Goal: Transaction & Acquisition: Purchase product/service

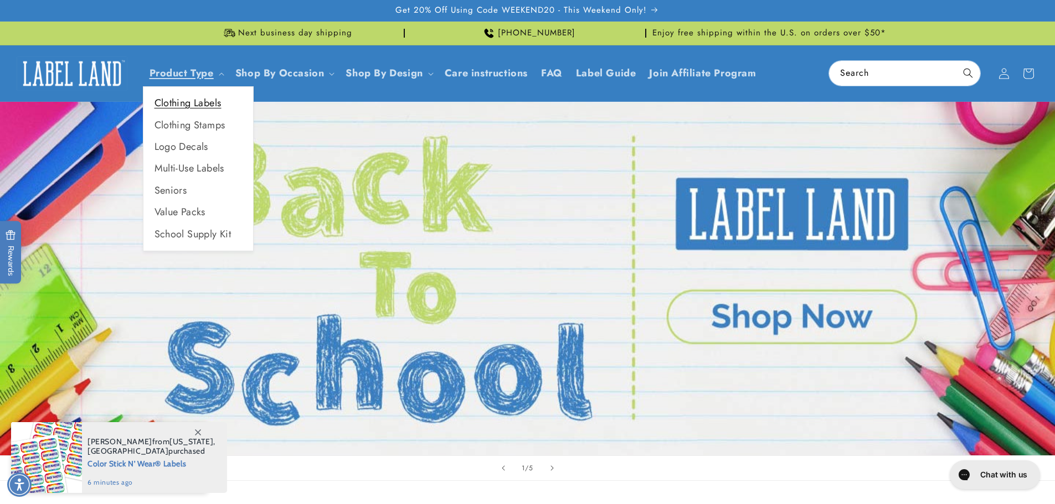
click at [209, 107] on link "Clothing Labels" at bounding box center [198, 103] width 110 height 22
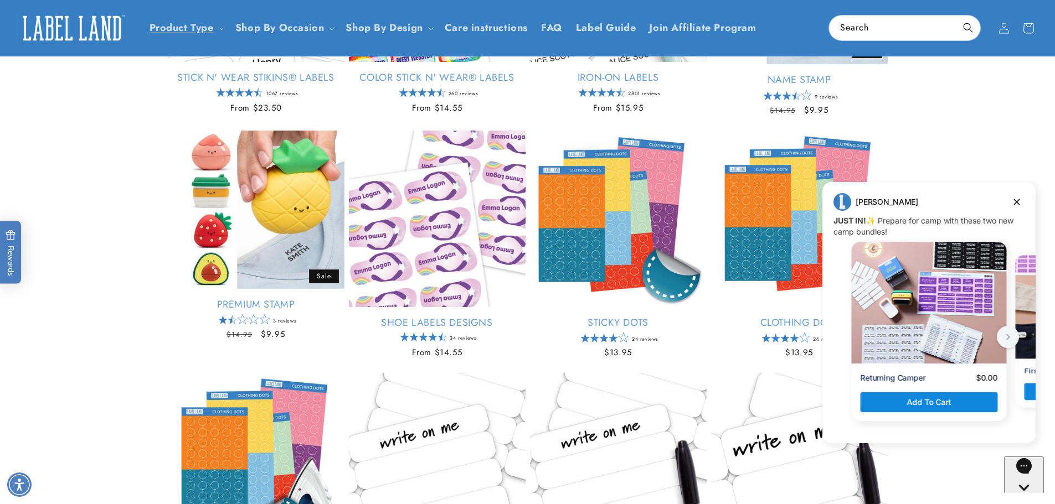
scroll to position [309, 0]
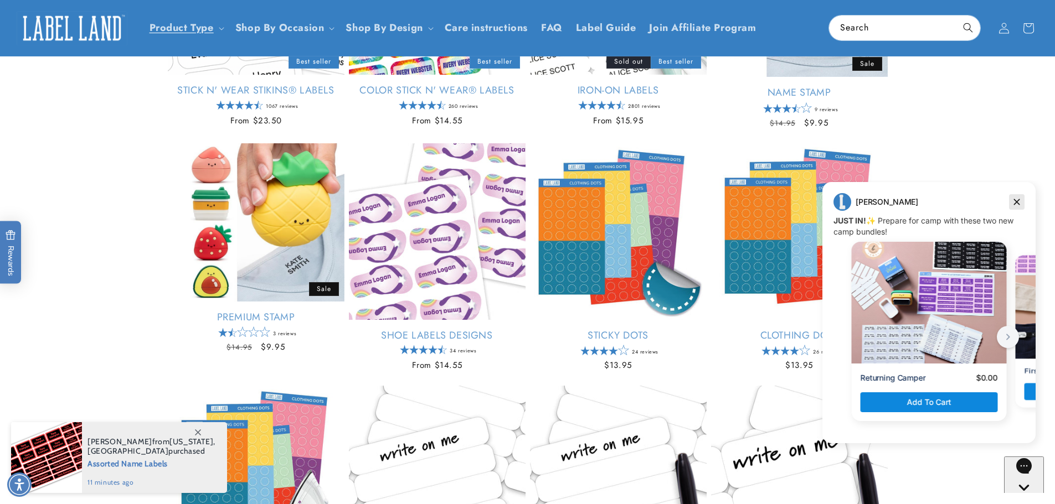
click at [1011, 201] on icon "Dismiss campaign" at bounding box center [1016, 201] width 11 height 13
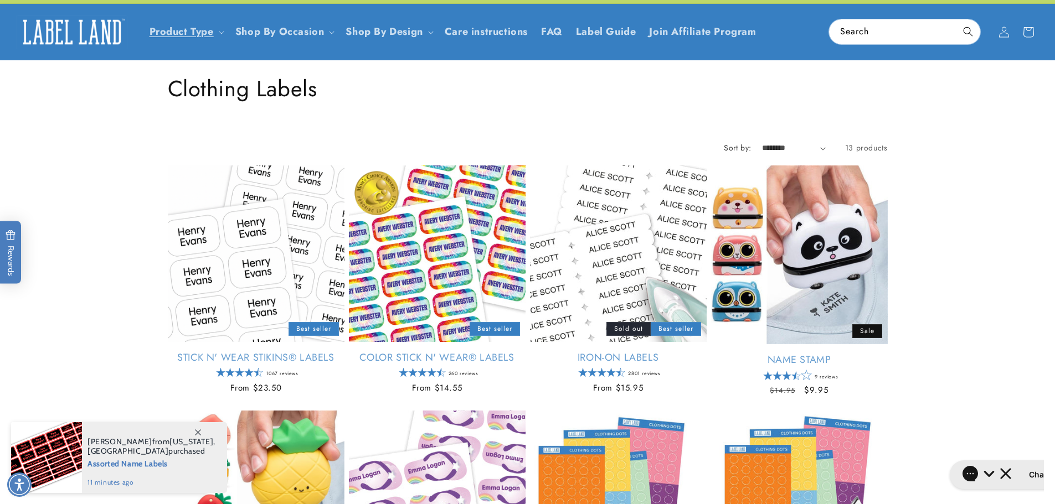
scroll to position [32, 0]
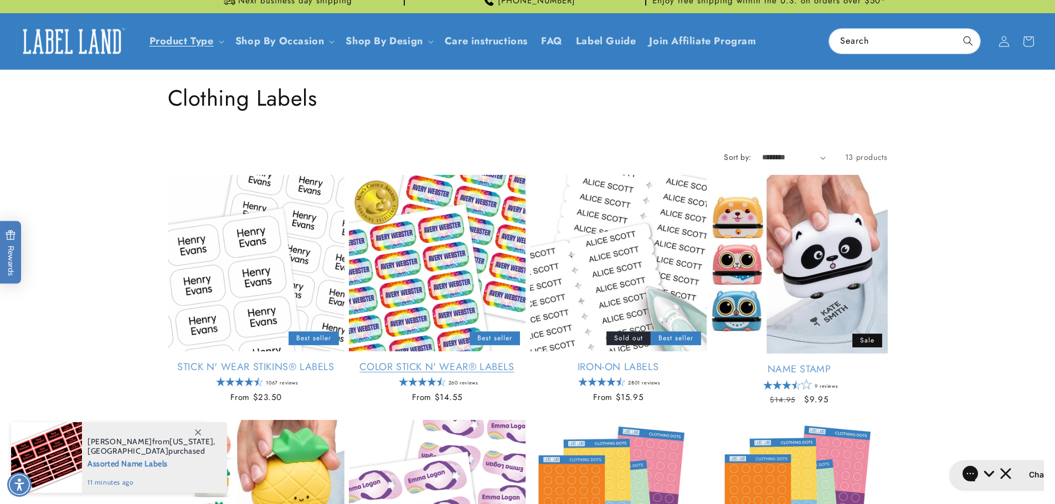
click at [448, 364] on link "Color Stick N' Wear® Labels" at bounding box center [437, 367] width 177 height 13
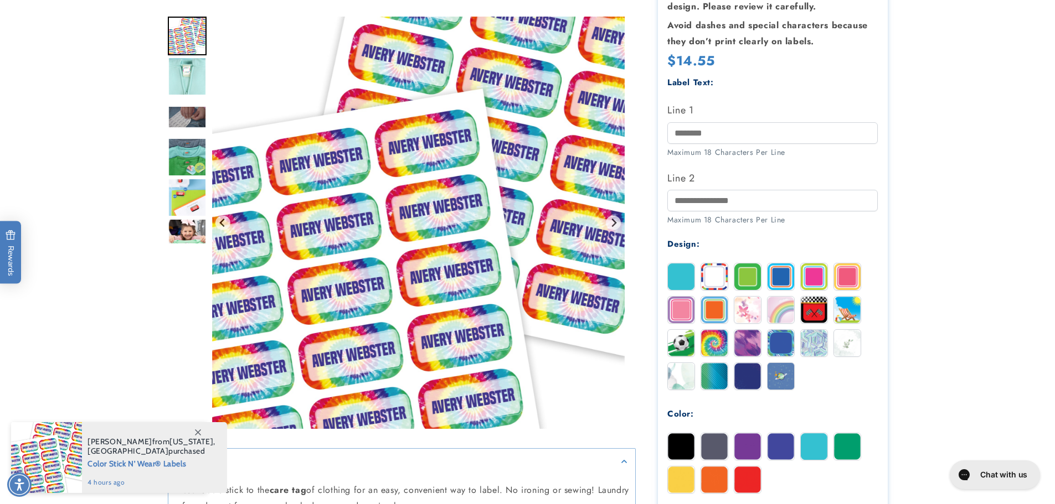
scroll to position [332, 0]
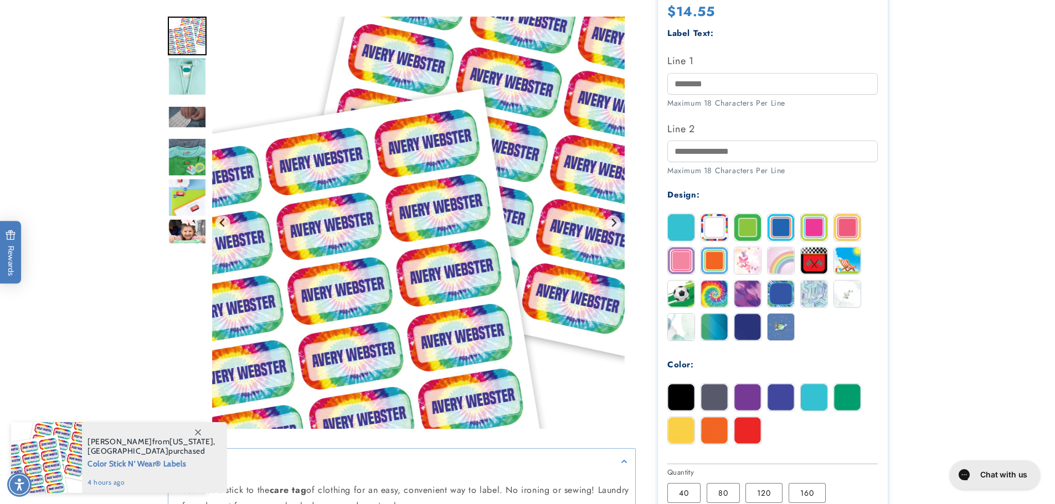
click at [670, 223] on img at bounding box center [681, 227] width 27 height 27
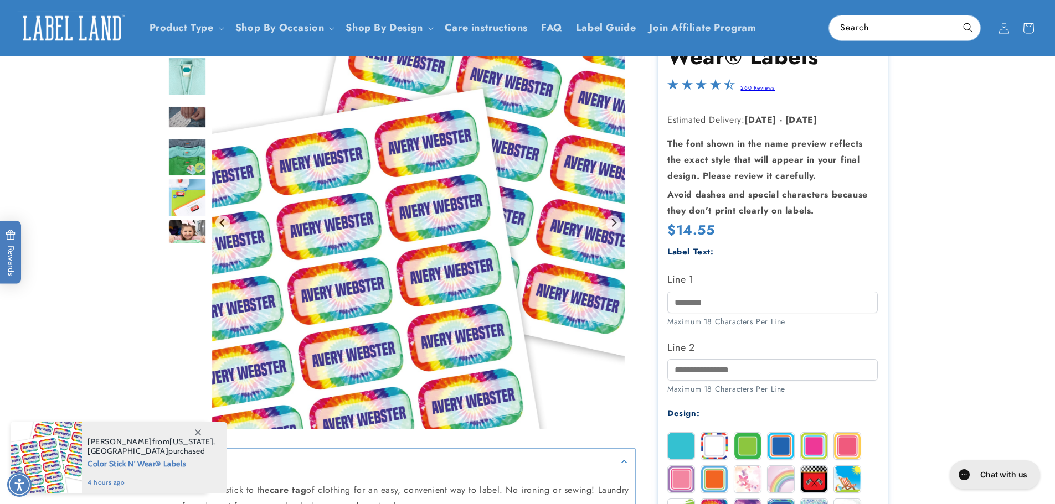
scroll to position [111, 0]
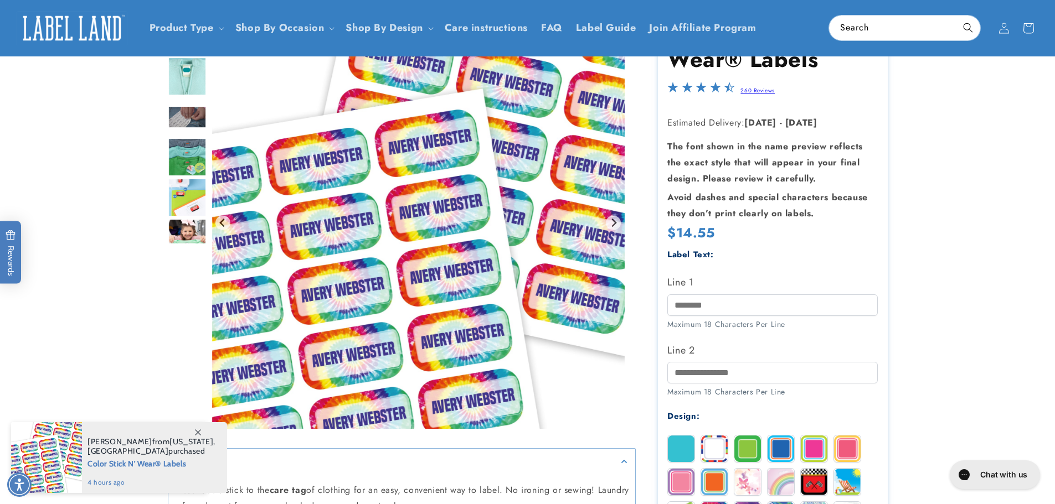
click at [187, 117] on img "Go to slide 3" at bounding box center [187, 116] width 39 height 23
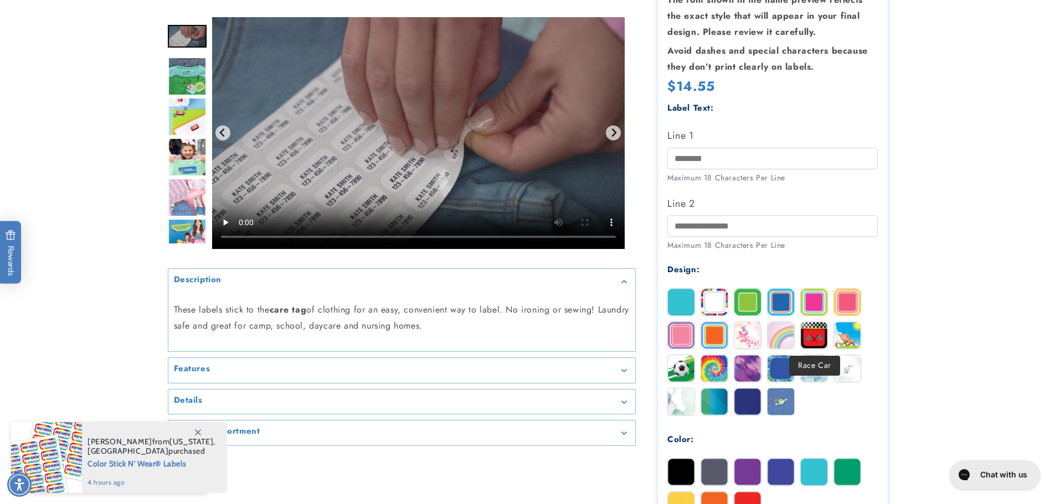
scroll to position [277, 0]
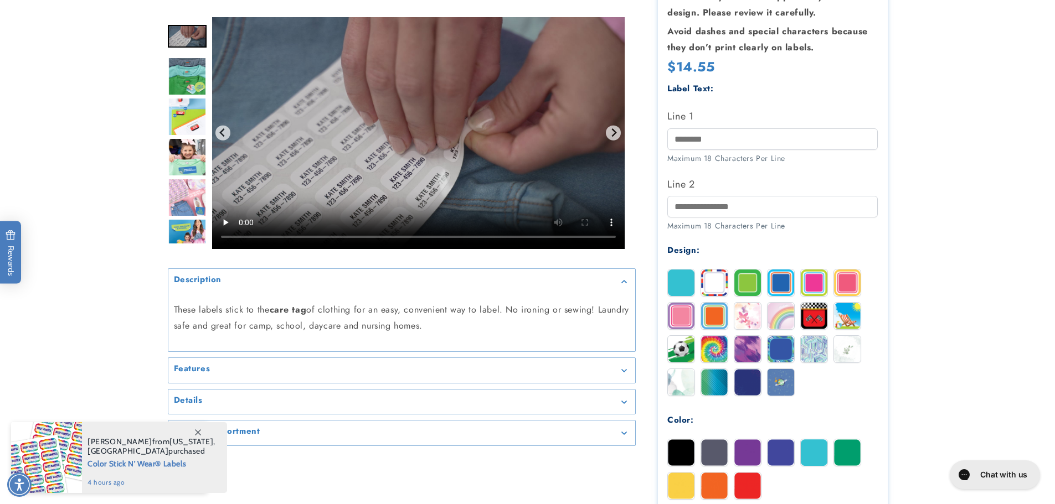
click at [852, 353] on img at bounding box center [847, 349] width 27 height 27
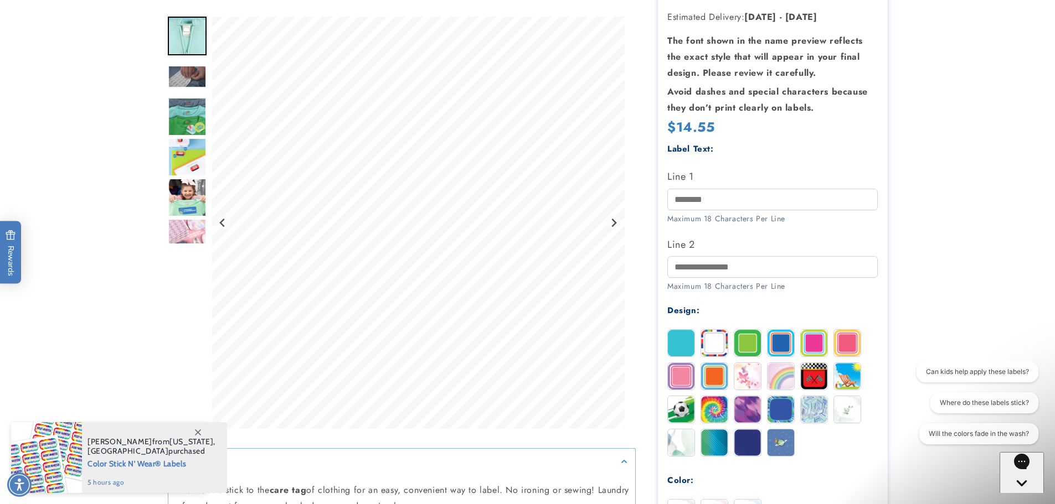
scroll to position [221, 0]
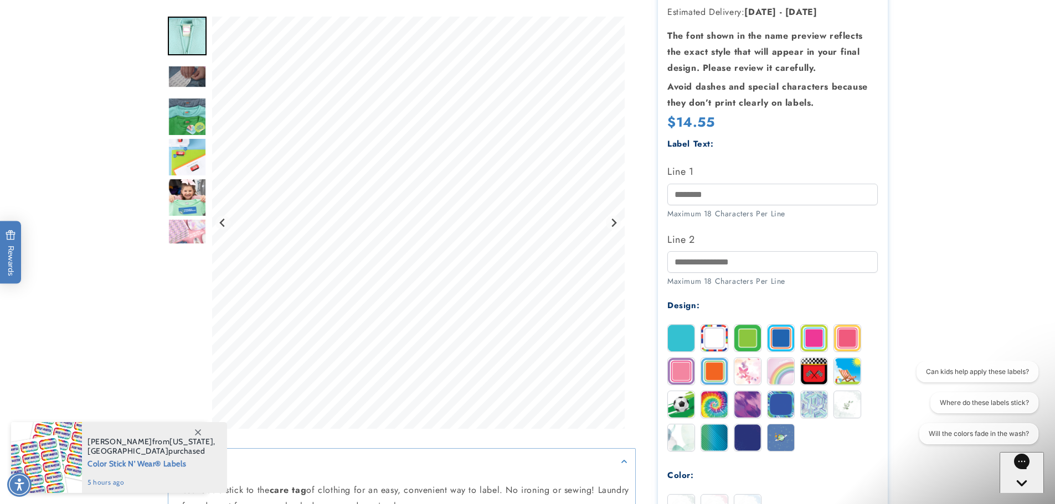
click at [186, 209] on img "Go to slide 6" at bounding box center [187, 197] width 39 height 39
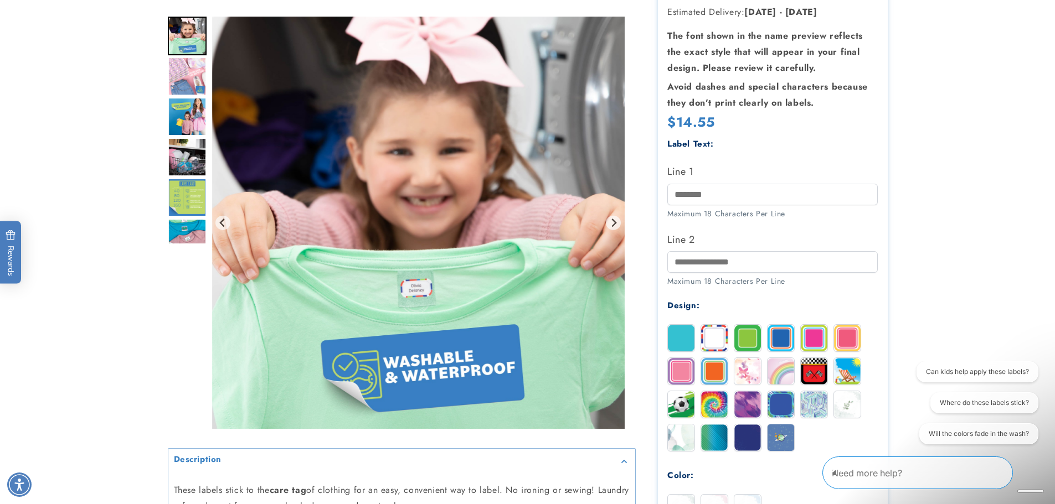
click at [185, 231] on img "Go to slide 11" at bounding box center [187, 238] width 39 height 39
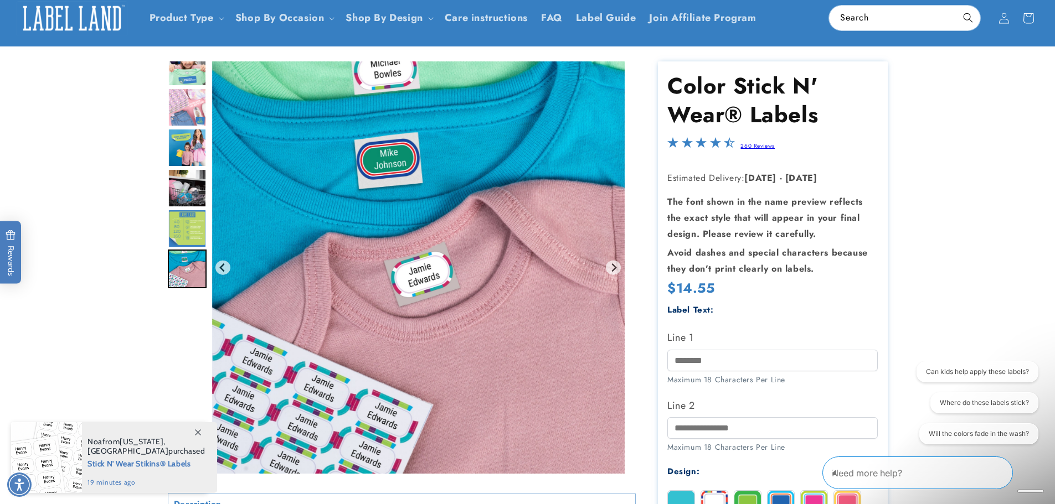
scroll to position [0, 0]
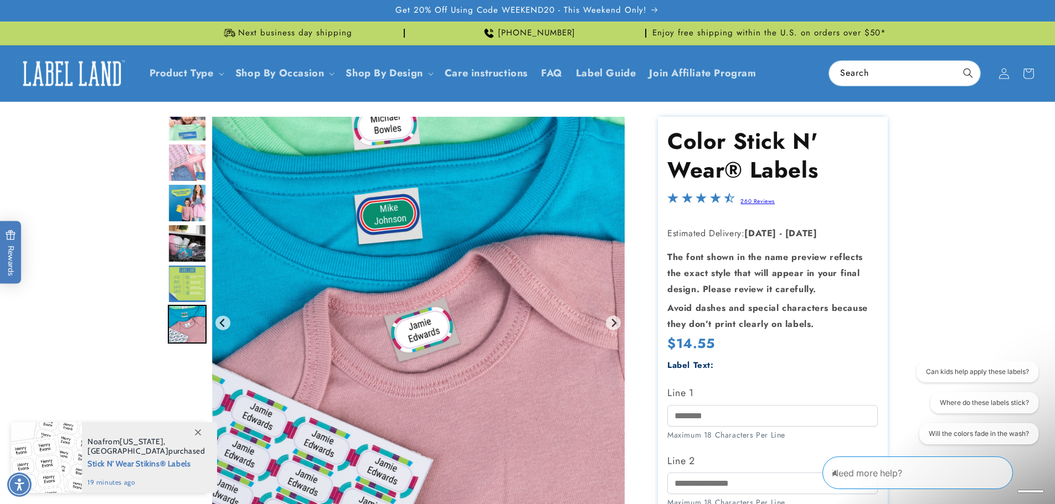
click at [184, 141] on img "Go to slide 6" at bounding box center [187, 122] width 39 height 39
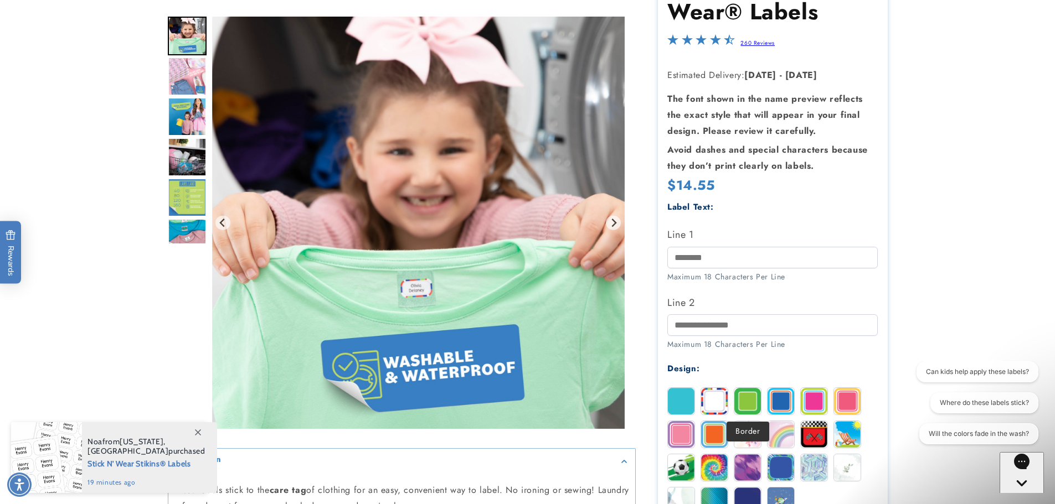
scroll to position [221, 0]
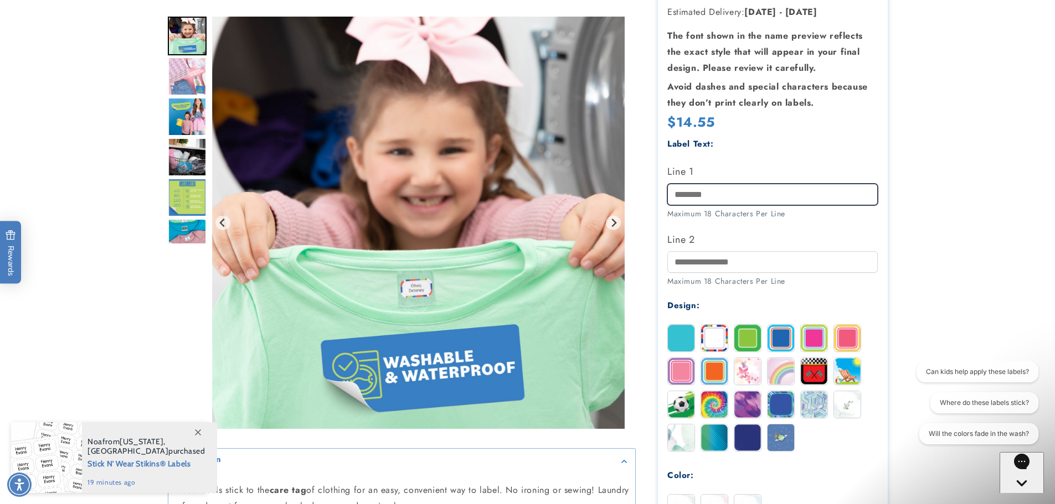
click at [737, 204] on input "Line 1" at bounding box center [772, 195] width 210 height 22
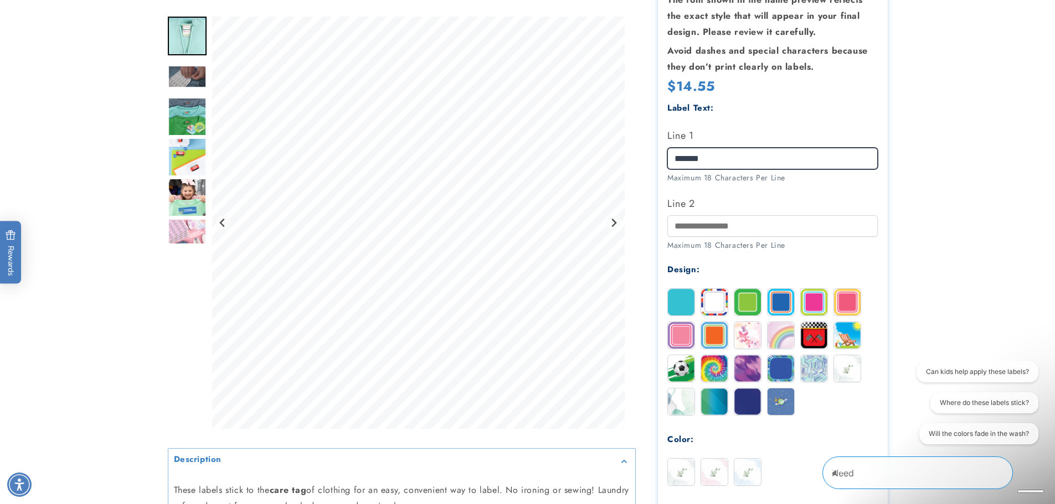
scroll to position [277, 0]
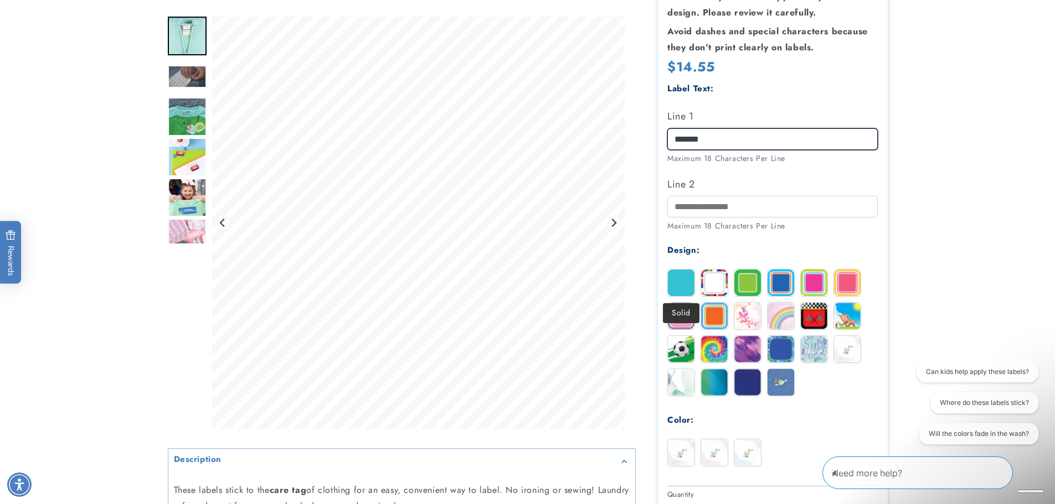
type input "*******"
click at [685, 276] on img at bounding box center [681, 283] width 27 height 27
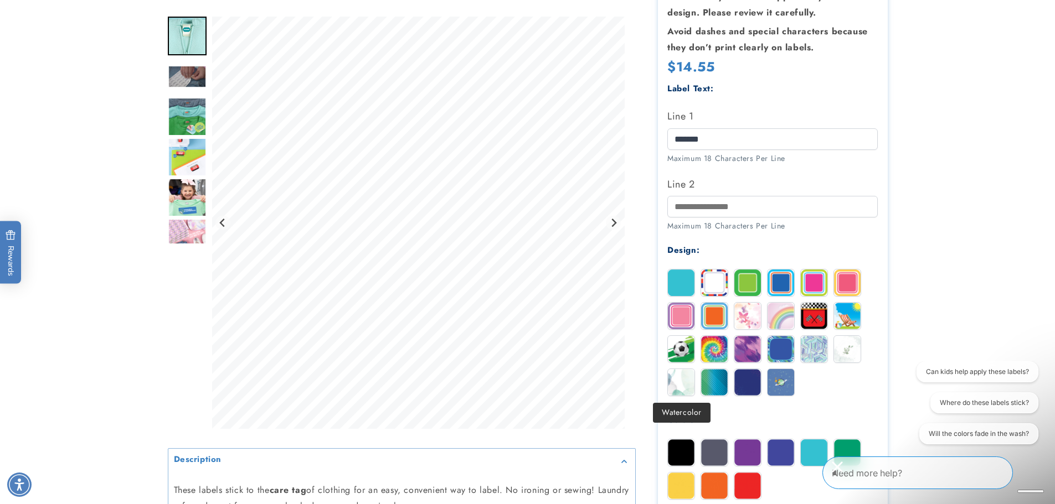
click at [685, 391] on img at bounding box center [681, 382] width 27 height 27
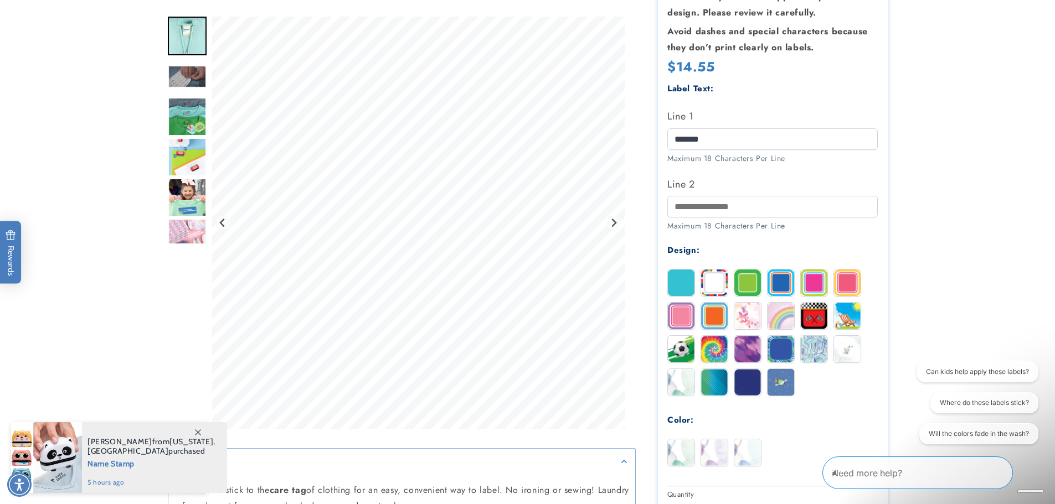
click at [678, 291] on img at bounding box center [681, 283] width 27 height 27
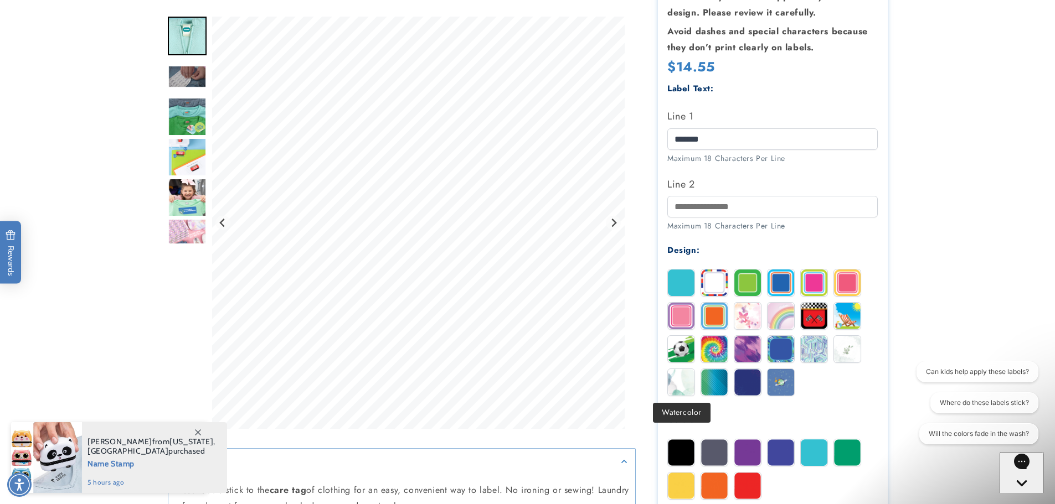
click at [683, 379] on img at bounding box center [681, 382] width 27 height 27
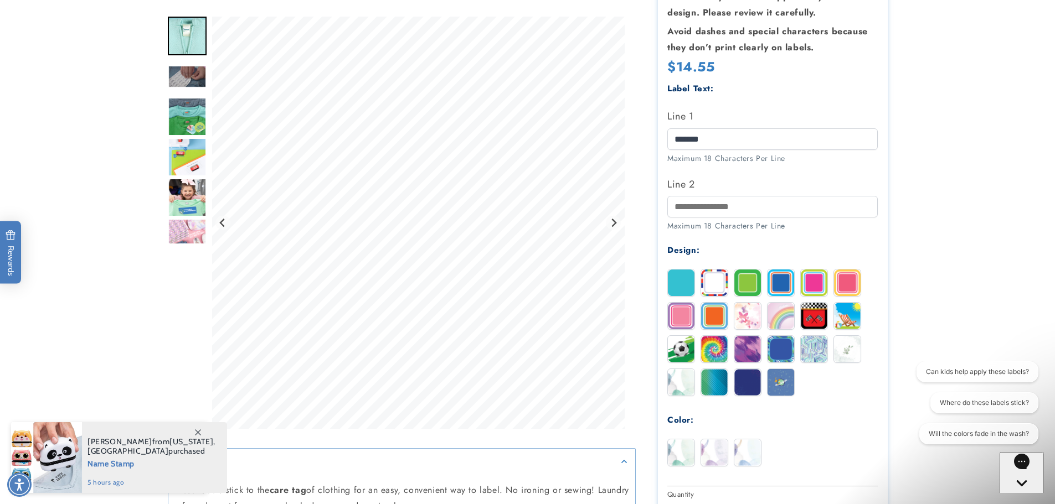
click at [686, 285] on img at bounding box center [681, 283] width 27 height 27
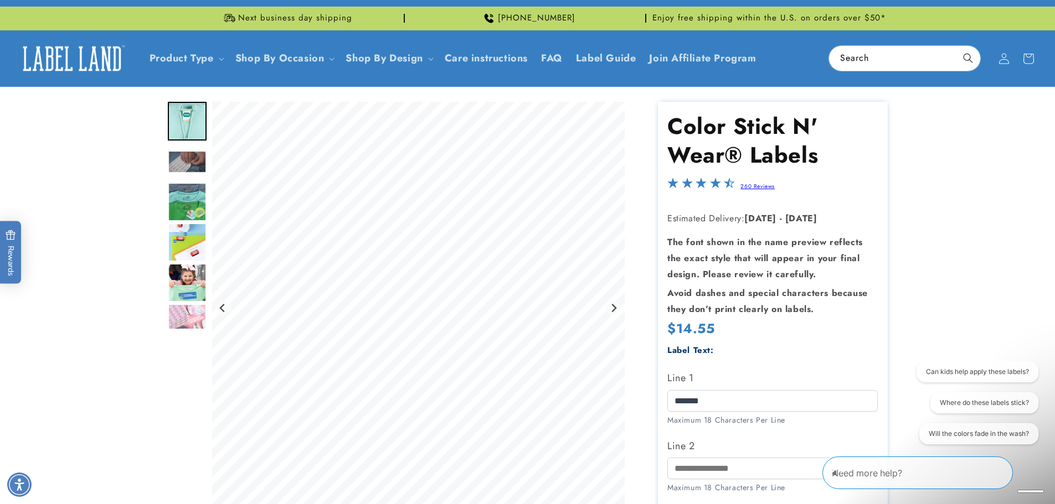
scroll to position [0, 0]
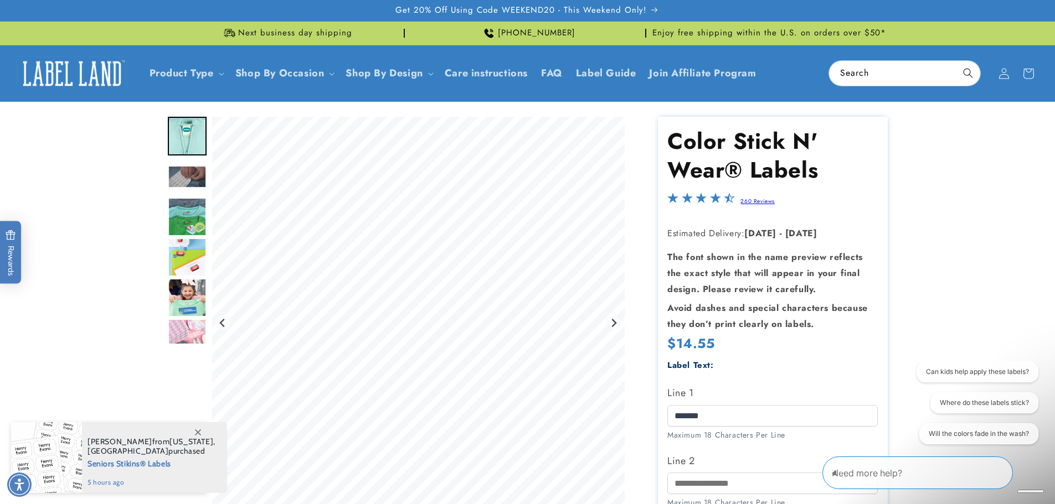
click at [200, 171] on img "Go to slide 3" at bounding box center [187, 177] width 39 height 23
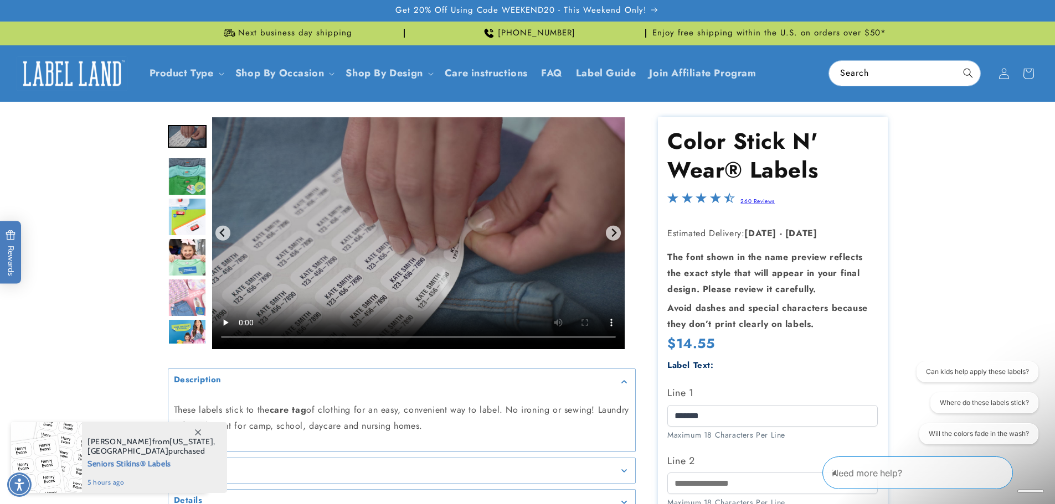
click at [184, 177] on img "Go to slide 4" at bounding box center [187, 176] width 39 height 39
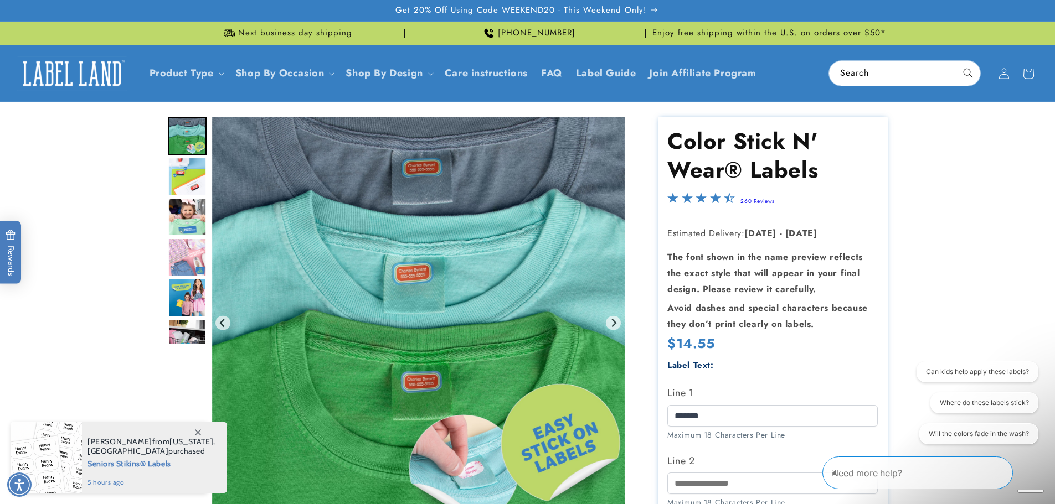
click at [185, 179] on img "Go to slide 5" at bounding box center [187, 176] width 39 height 39
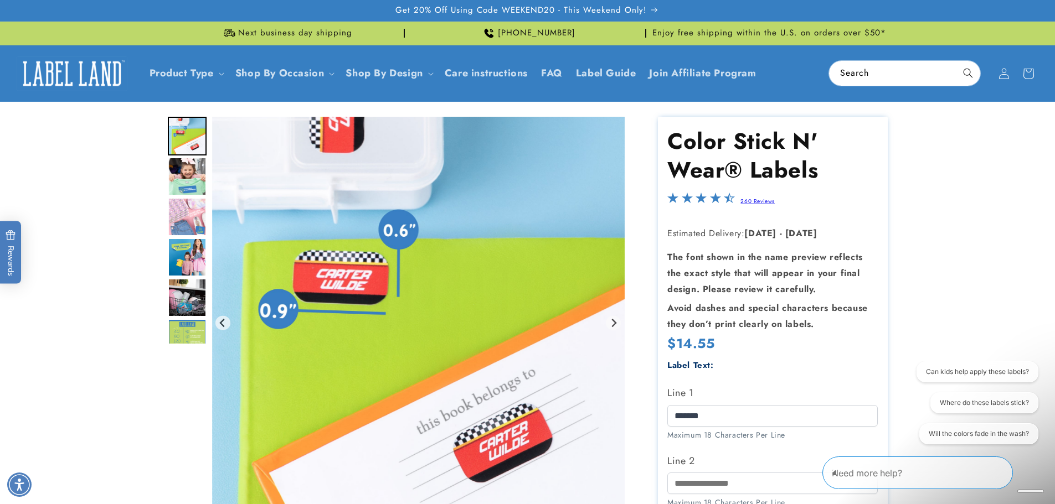
click at [185, 201] on img "Go to slide 7" at bounding box center [187, 217] width 39 height 39
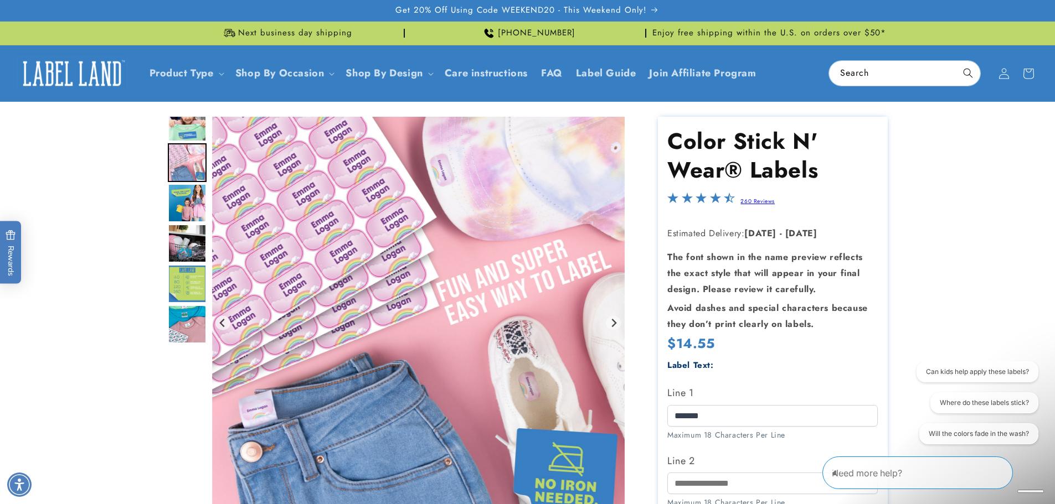
click at [192, 188] on img "Go to slide 8" at bounding box center [187, 203] width 39 height 39
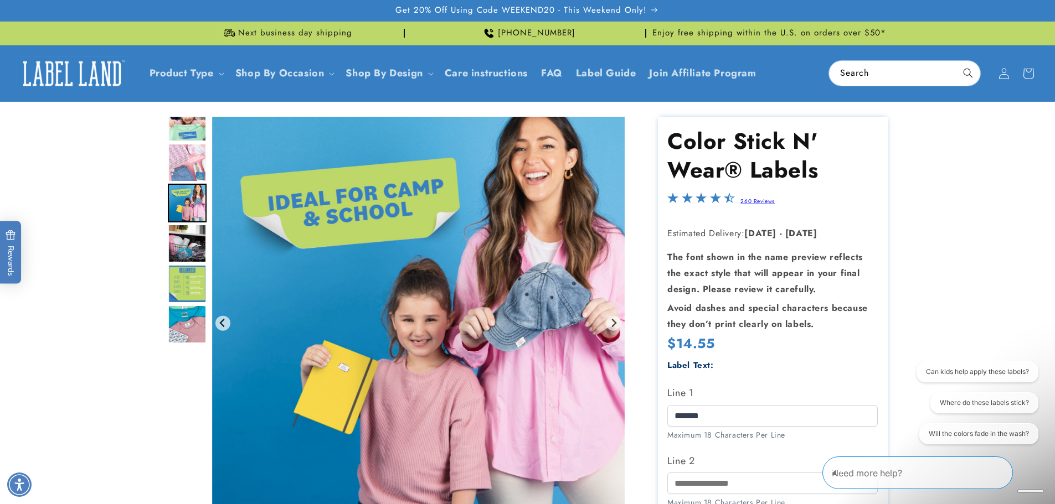
click at [192, 240] on img "Go to slide 9" at bounding box center [187, 243] width 39 height 39
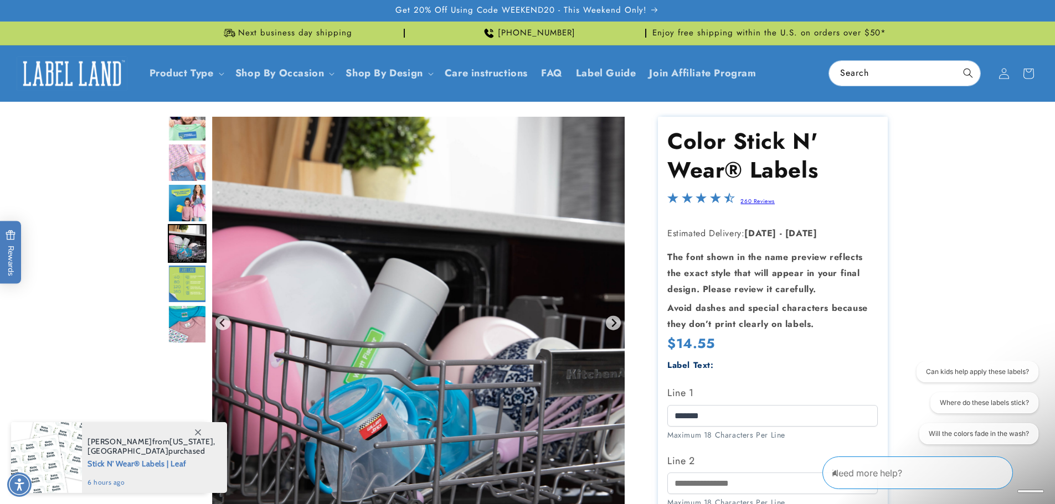
click at [189, 243] on img "Go to slide 9" at bounding box center [187, 243] width 39 height 39
click at [191, 275] on img "Go to slide 10" at bounding box center [187, 284] width 39 height 39
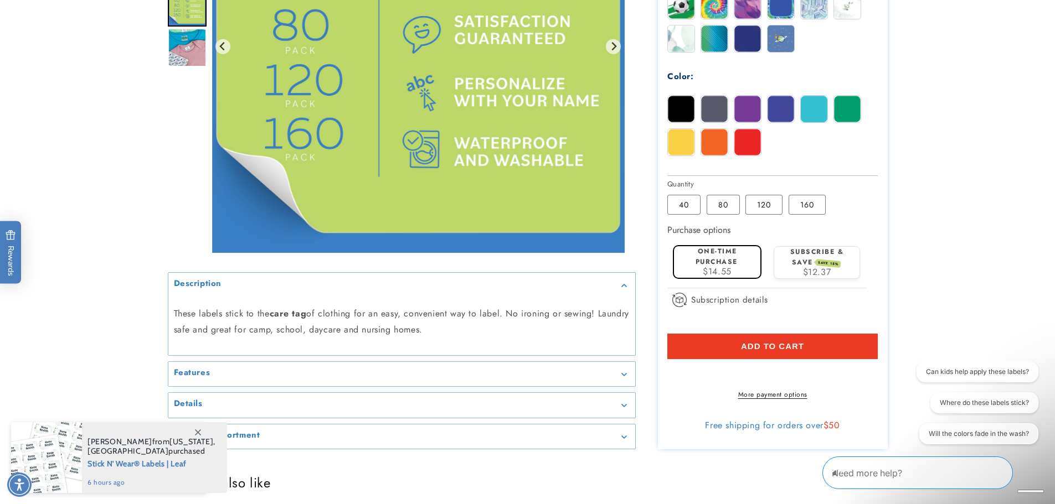
scroll to position [664, 0]
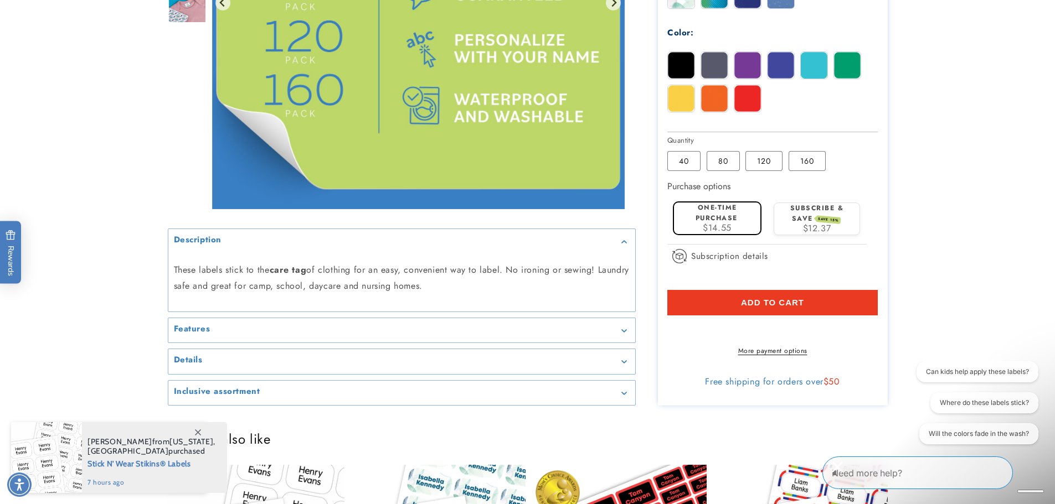
click at [424, 334] on summary "Features" at bounding box center [401, 330] width 467 height 25
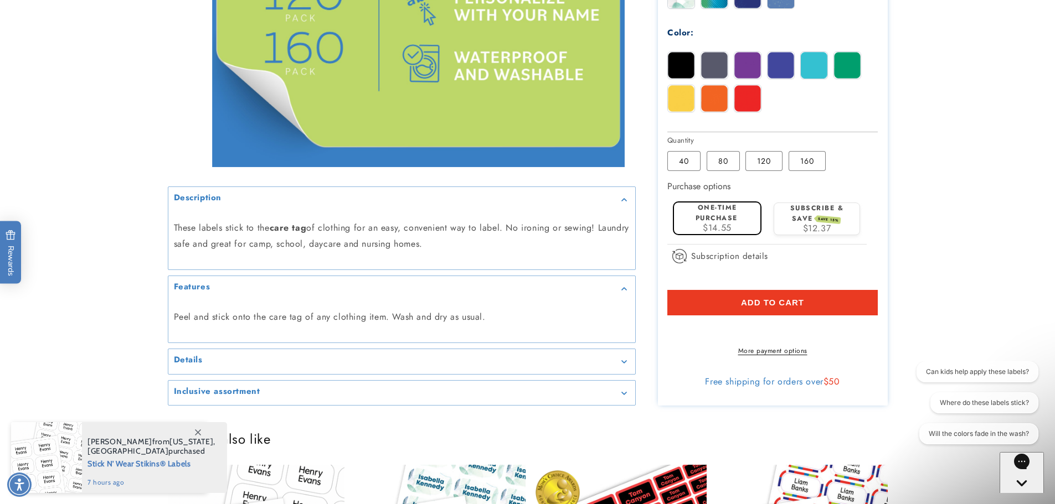
click at [575, 313] on div "Peel and stick onto the care tag of any clothing item. Wash and dry as usual." at bounding box center [401, 318] width 467 height 34
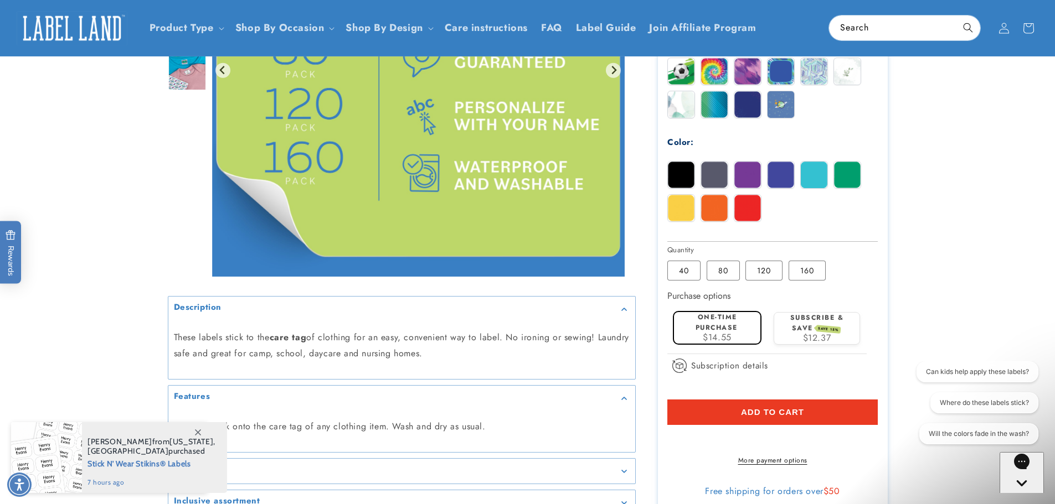
scroll to position [554, 0]
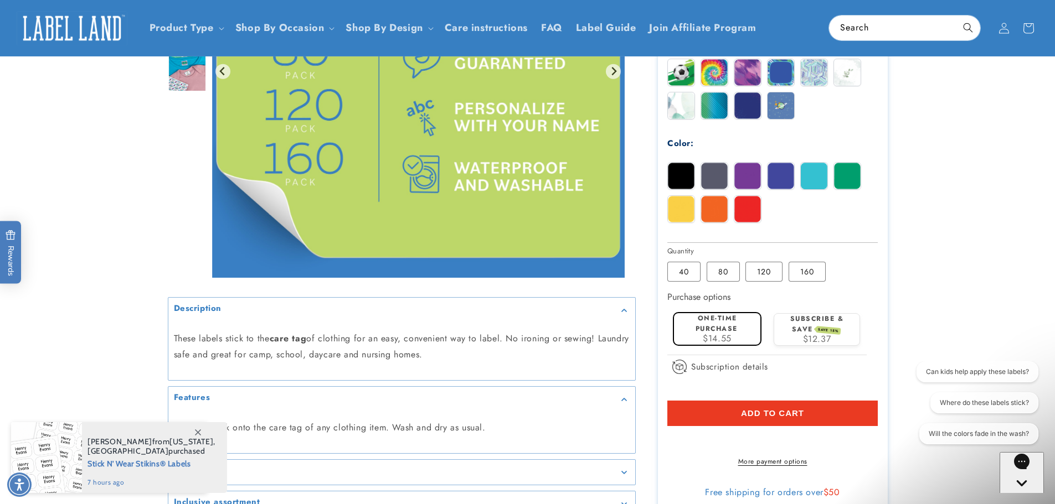
click at [702, 410] on button "Add to cart" at bounding box center [772, 413] width 210 height 25
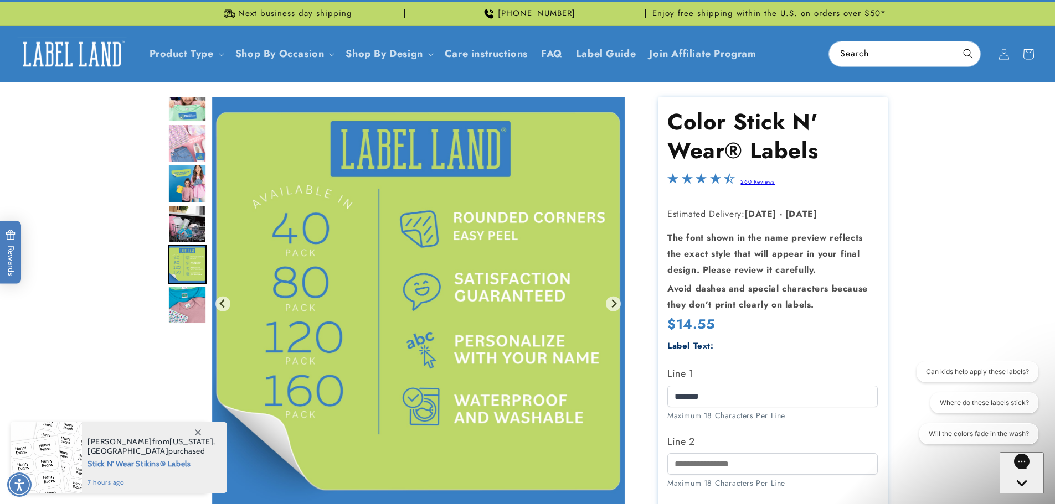
scroll to position [0, 0]
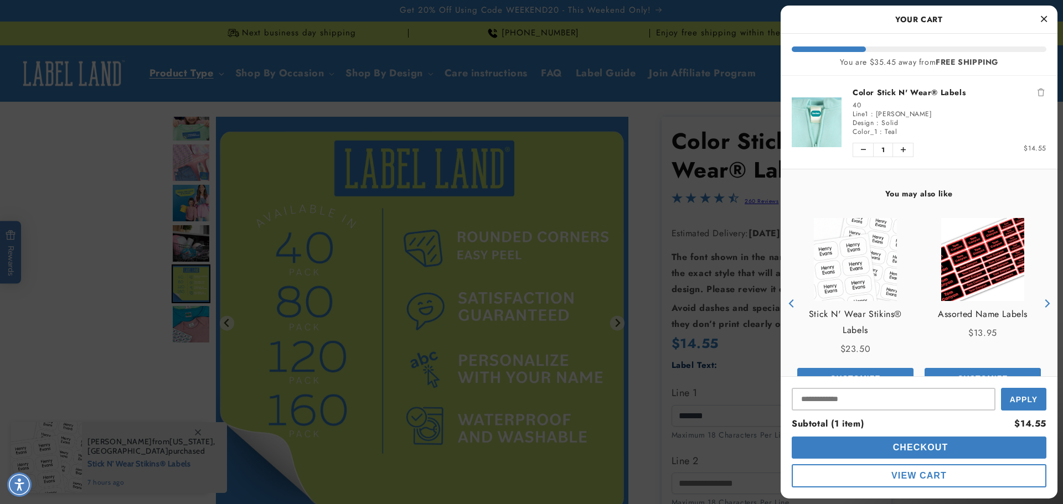
drag, startPoint x: 184, startPoint y: 78, endPoint x: 192, endPoint y: 76, distance: 7.5
click at [185, 78] on div at bounding box center [531, 252] width 1063 height 504
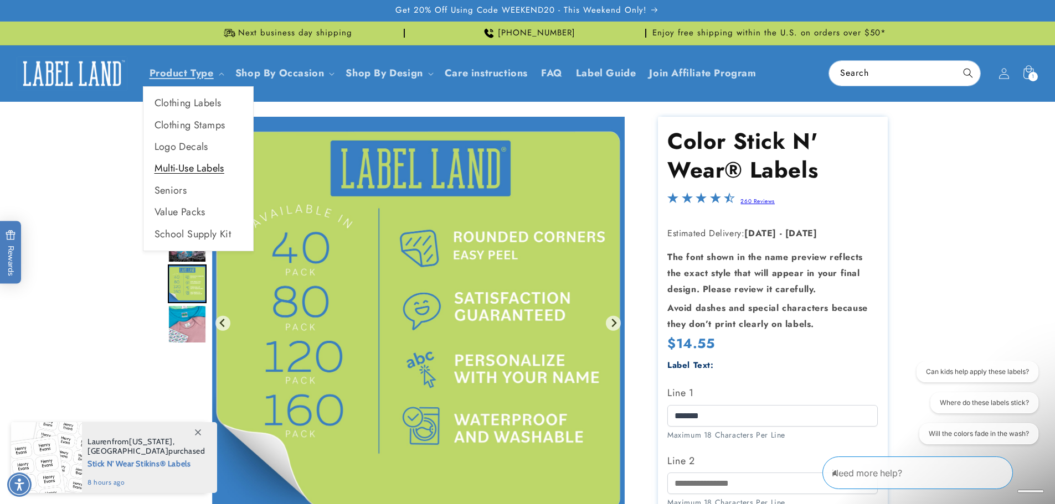
click at [203, 170] on link "Multi-Use Labels" at bounding box center [198, 169] width 110 height 22
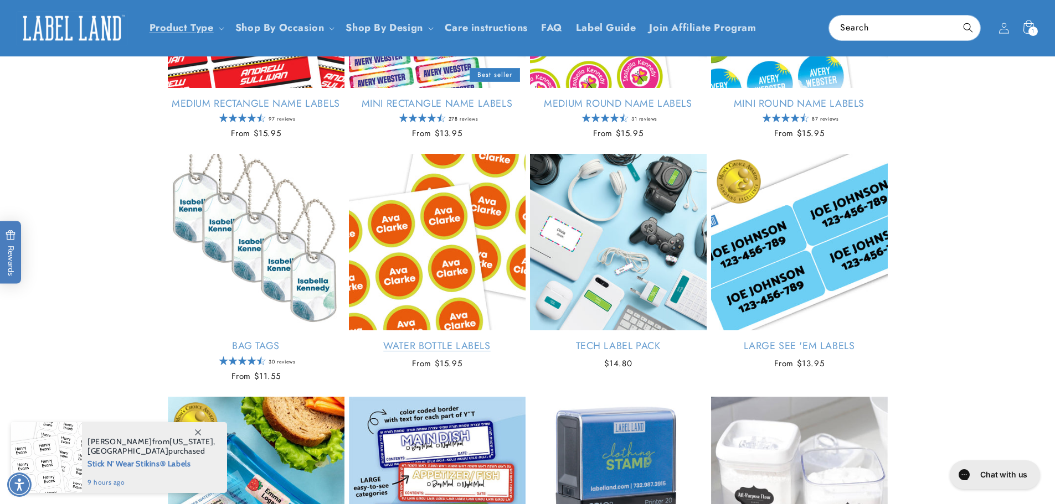
scroll to position [720, 0]
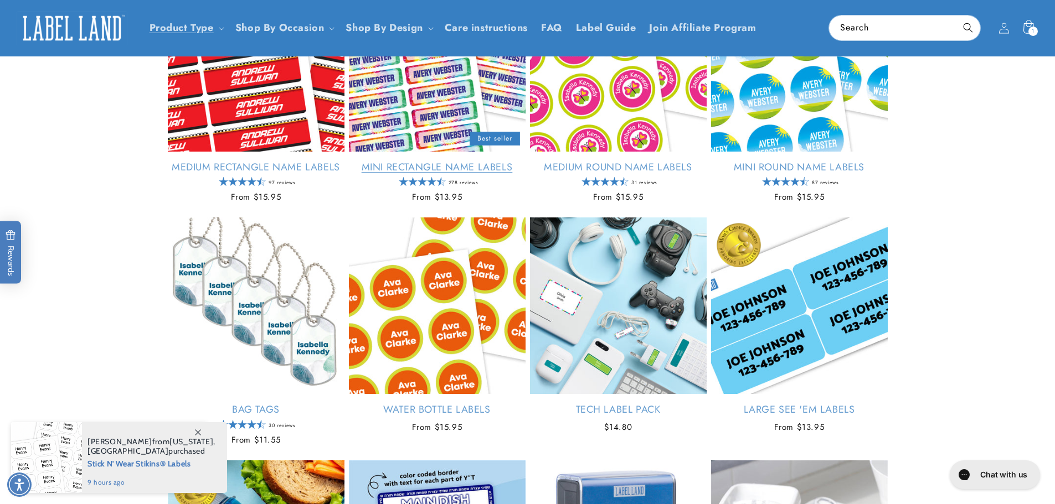
click at [410, 169] on link "Mini Rectangle Name Labels" at bounding box center [437, 167] width 177 height 13
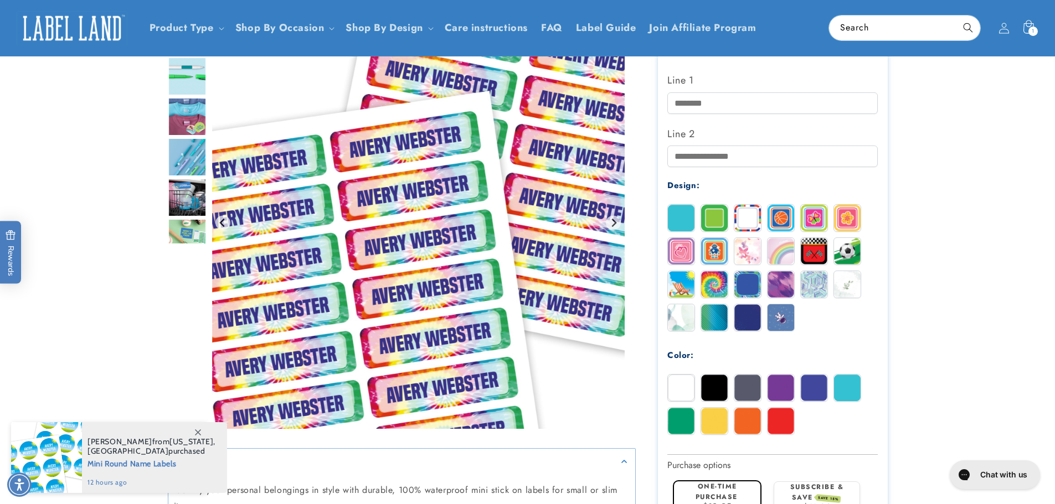
scroll to position [332, 0]
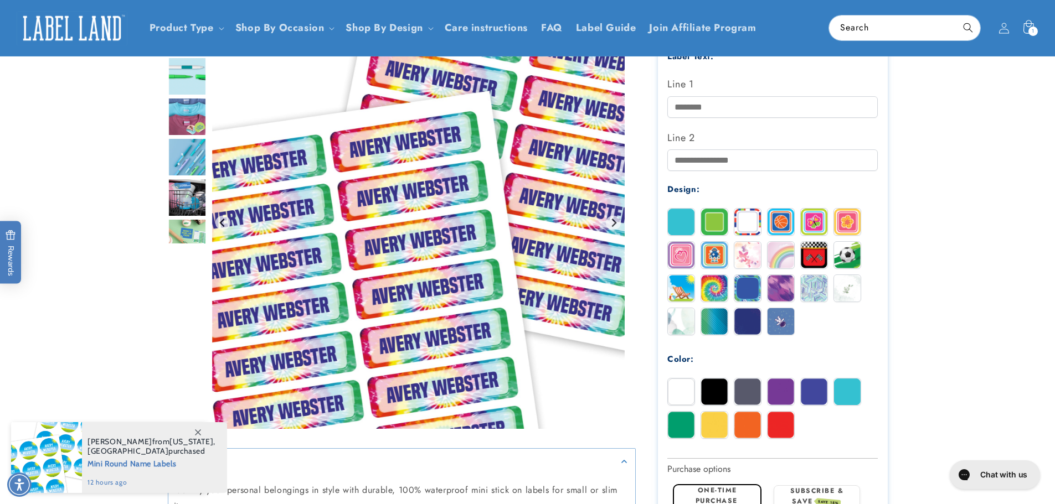
click at [685, 394] on img at bounding box center [681, 392] width 27 height 27
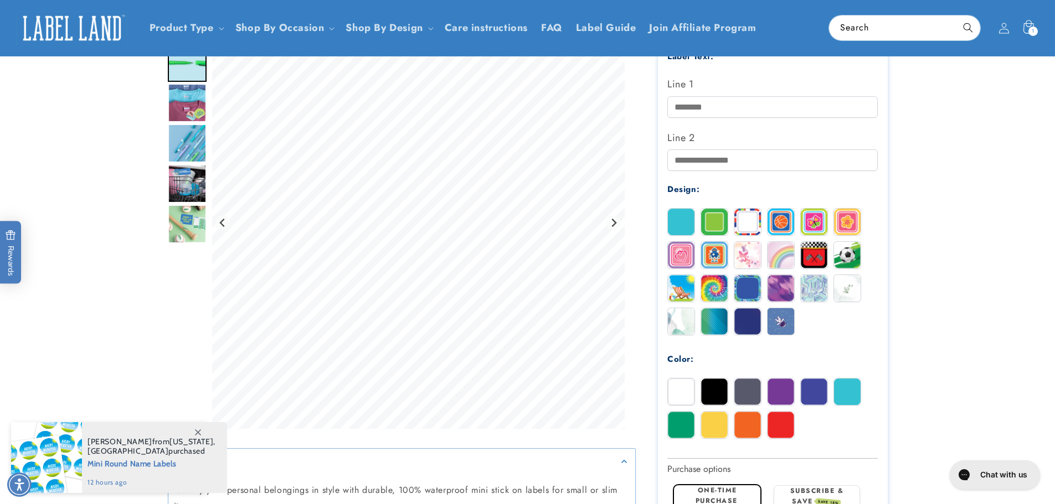
click at [850, 390] on img at bounding box center [847, 392] width 27 height 27
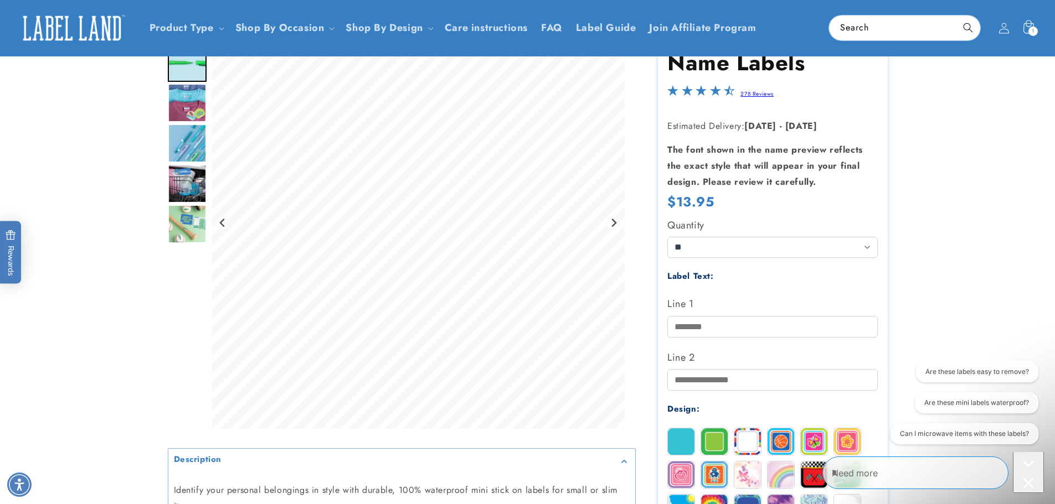
scroll to position [111, 0]
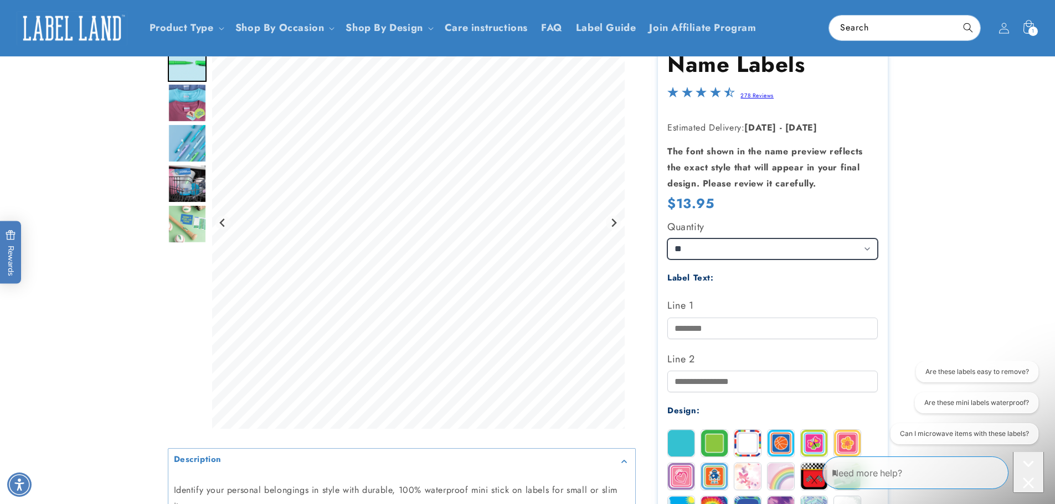
click at [759, 252] on select "** ** **" at bounding box center [772, 249] width 210 height 21
drag, startPoint x: 759, startPoint y: 252, endPoint x: 761, endPoint y: 277, distance: 24.9
click at [759, 252] on select "** ** **" at bounding box center [772, 249] width 210 height 21
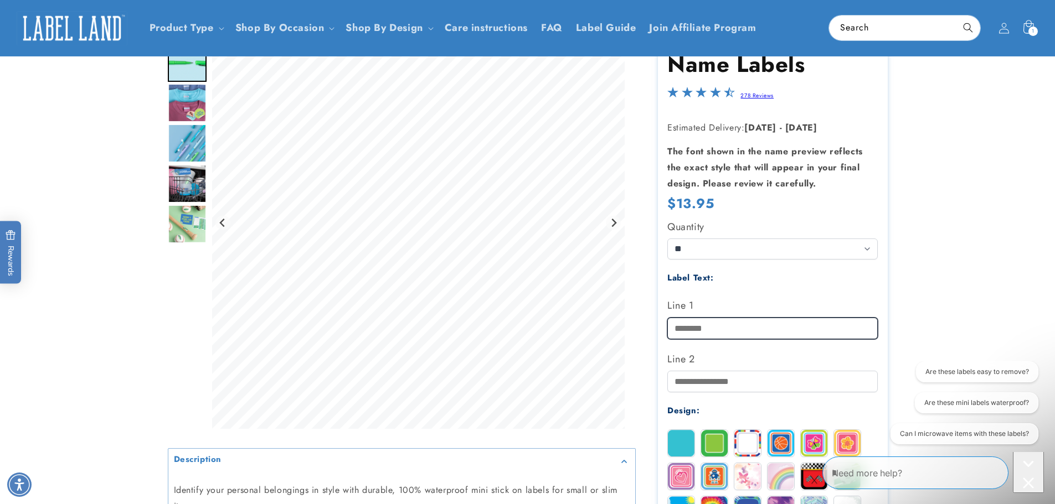
click at [756, 325] on input "Line 1" at bounding box center [772, 329] width 210 height 22
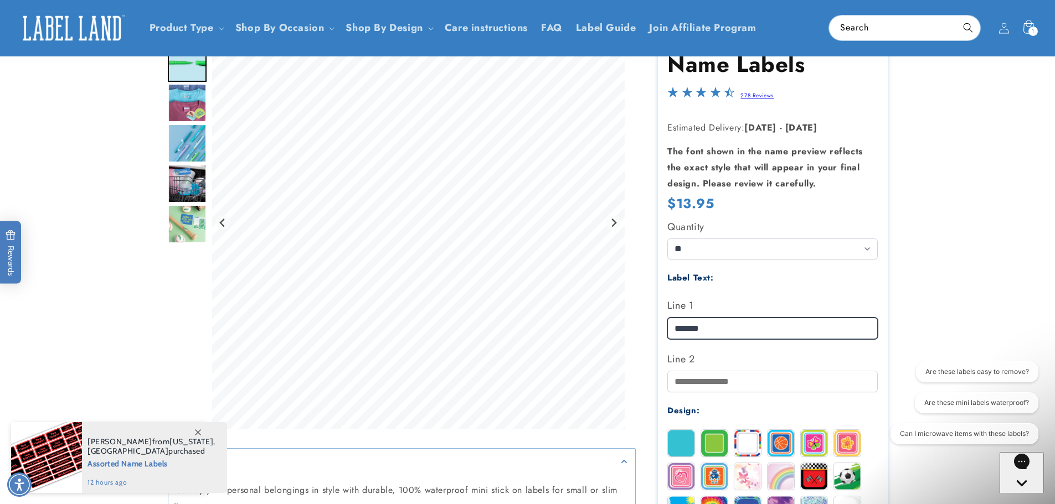
click at [608, 337] on div at bounding box center [528, 461] width 720 height 900
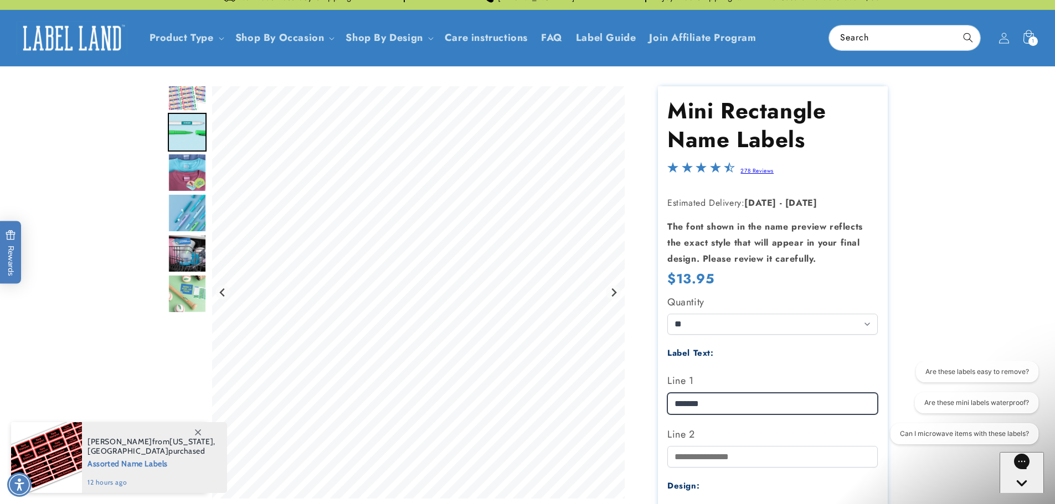
scroll to position [55, 0]
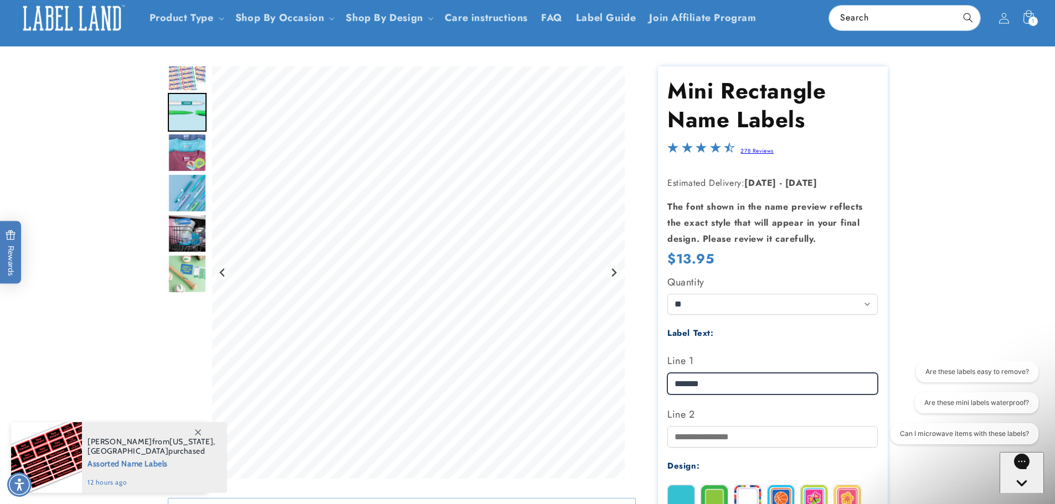
type input "*******"
click at [183, 143] on img "Go to slide 3" at bounding box center [187, 152] width 39 height 39
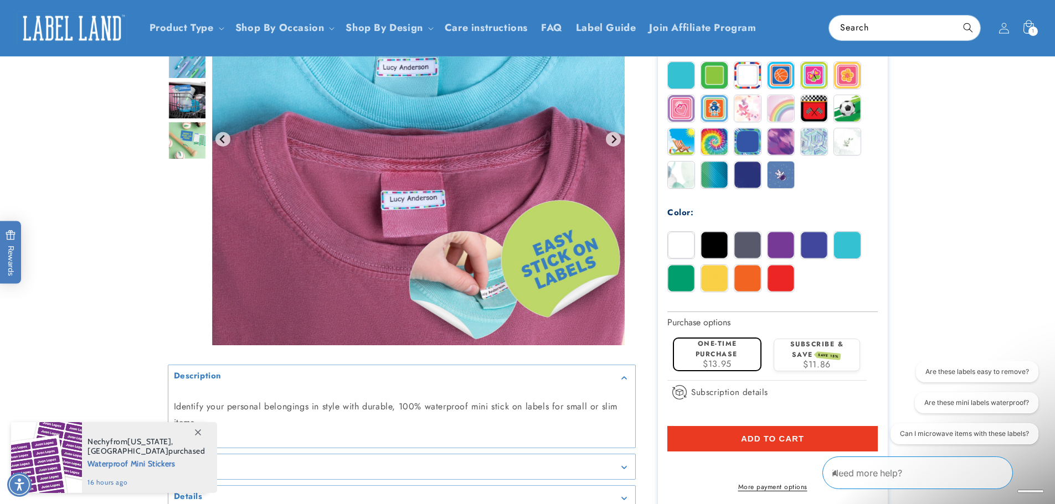
scroll to position [498, 0]
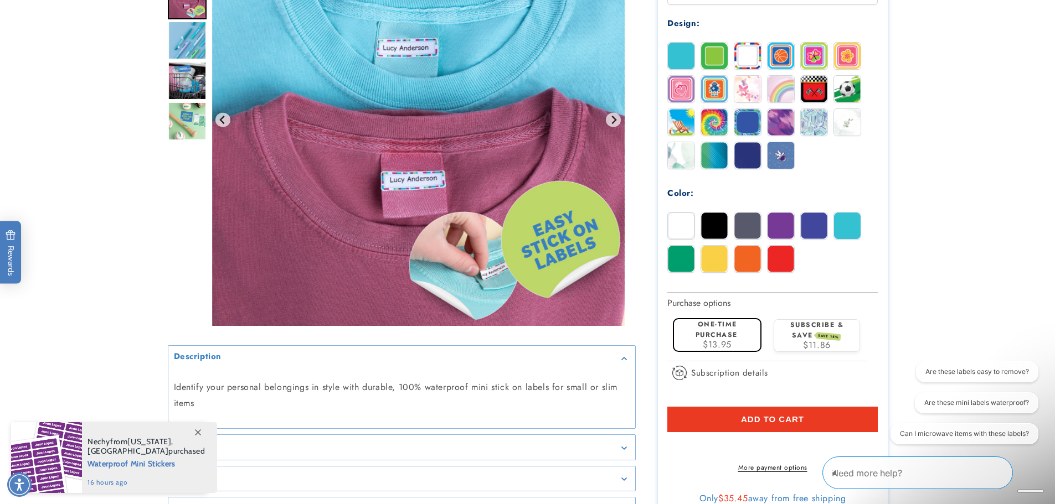
click at [775, 422] on span "Add to cart" at bounding box center [772, 420] width 63 height 10
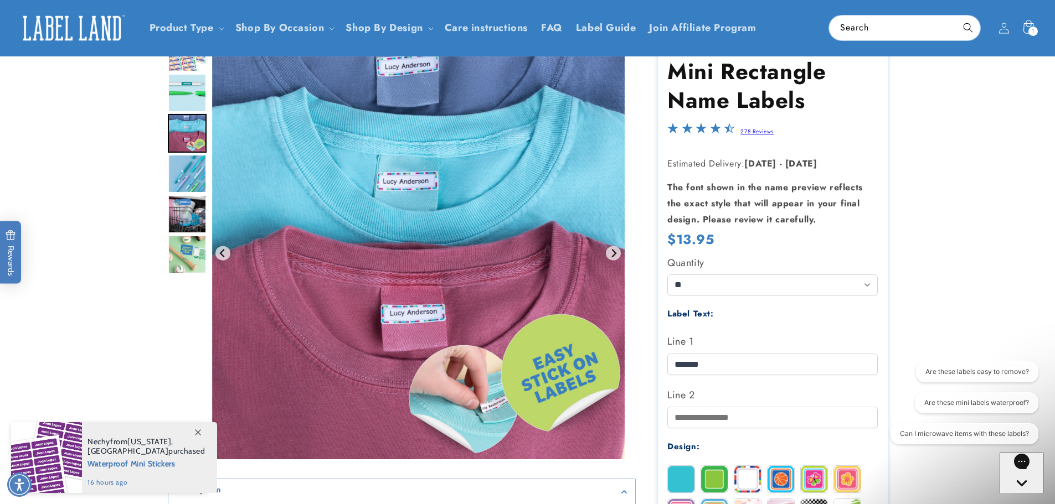
scroll to position [0, 0]
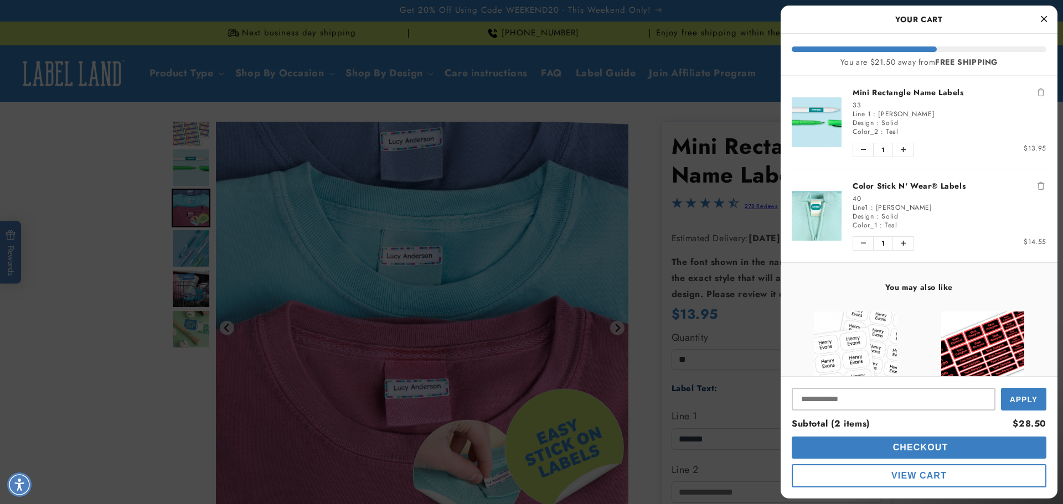
click at [1035, 190] on button "Remove Color Stick N' Wear® Labels" at bounding box center [1040, 185] width 11 height 11
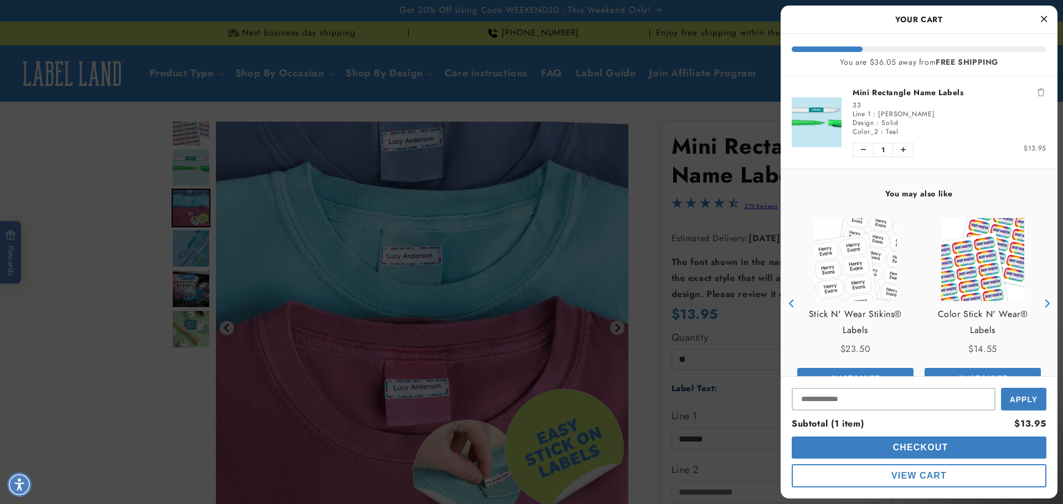
click at [190, 258] on div at bounding box center [531, 252] width 1063 height 504
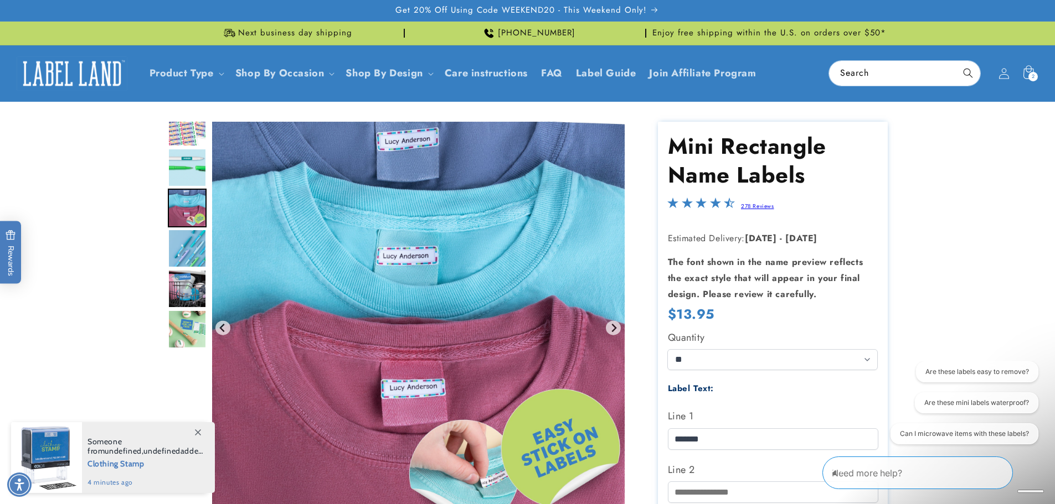
click at [189, 291] on img "Go to slide 5" at bounding box center [187, 289] width 39 height 39
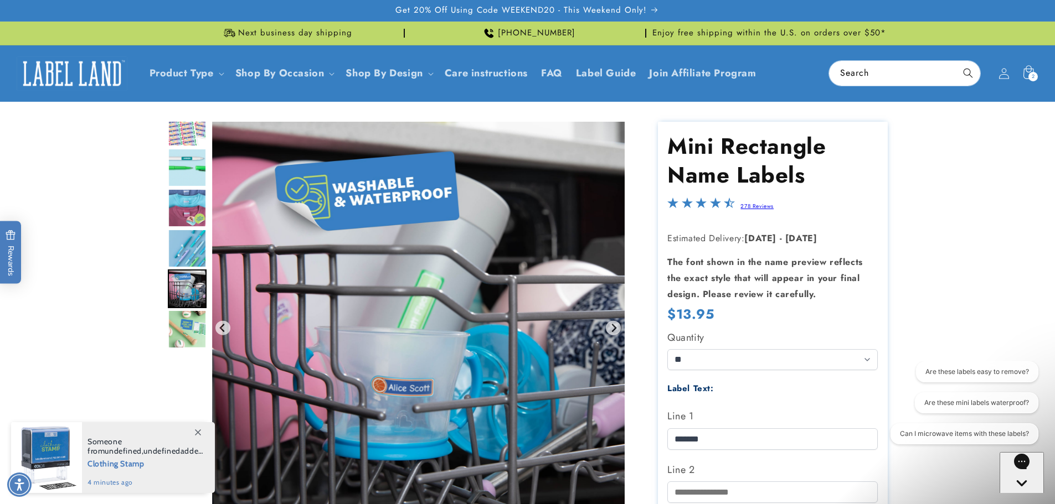
click at [185, 332] on img "Go to slide 6" at bounding box center [187, 329] width 39 height 39
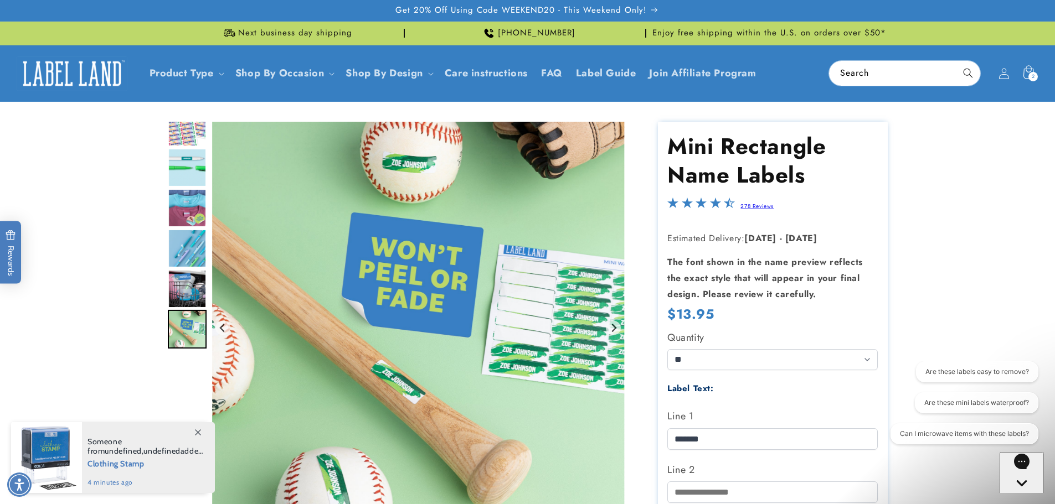
click at [183, 195] on img "Go to slide 3" at bounding box center [187, 208] width 39 height 39
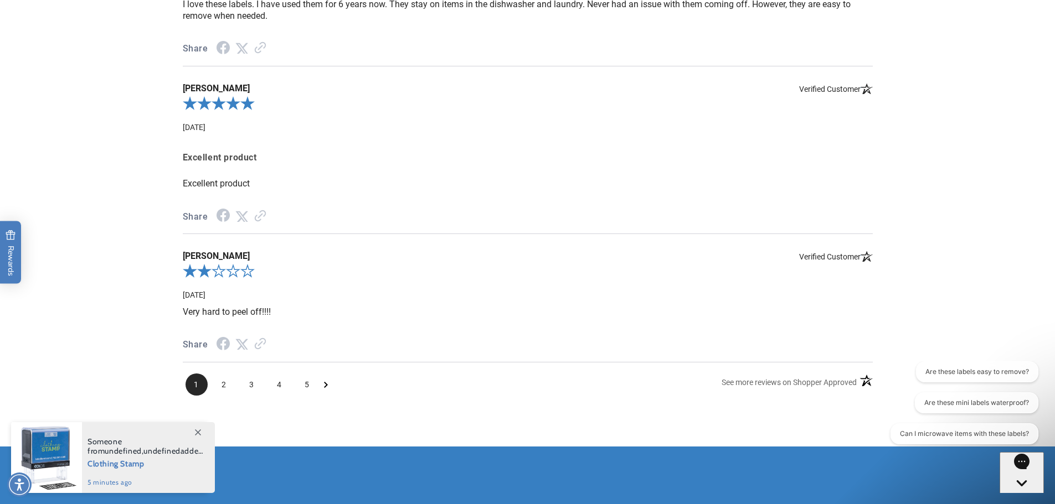
scroll to position [1605, 0]
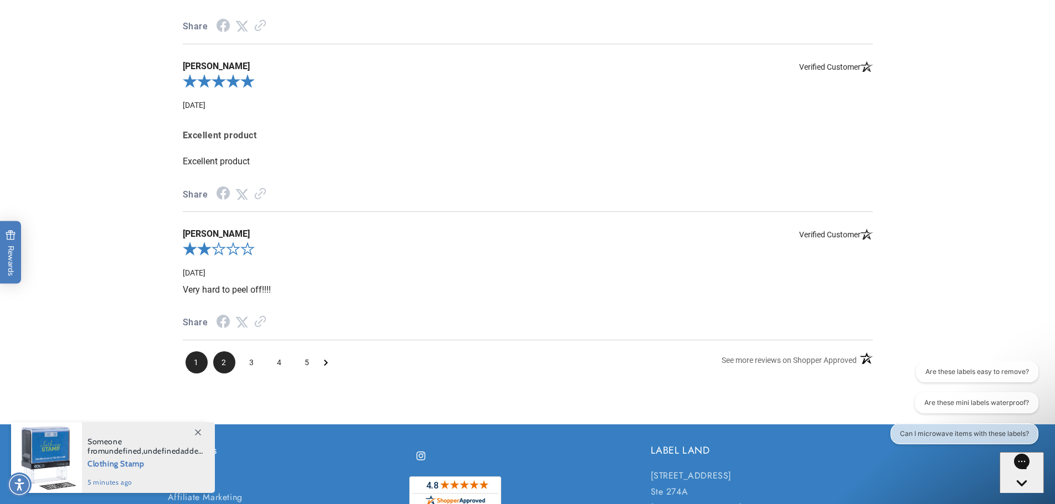
click at [224, 374] on span "2" at bounding box center [224, 363] width 22 height 22
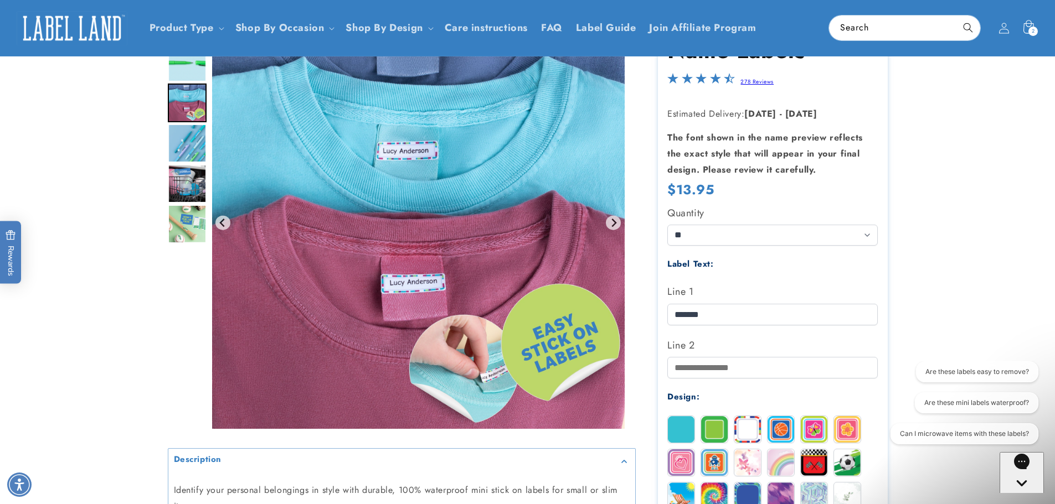
scroll to position [0, 0]
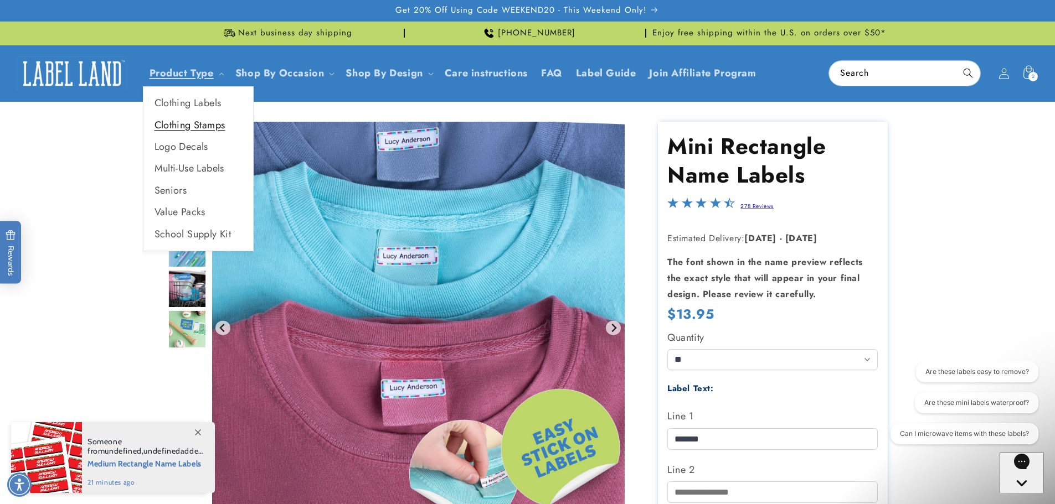
click at [195, 127] on link "Clothing Stamps" at bounding box center [198, 126] width 110 height 22
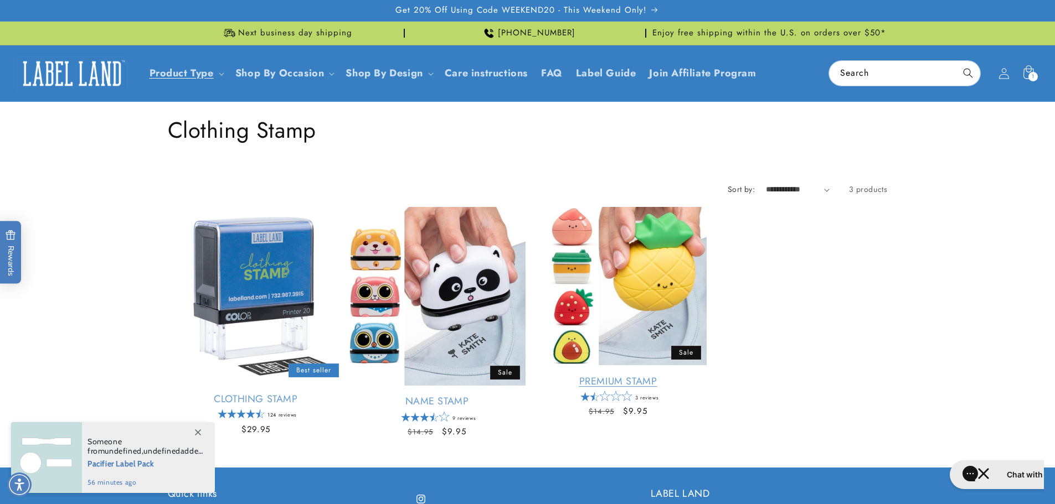
click at [637, 375] on link "Premium Stamp" at bounding box center [618, 381] width 177 height 13
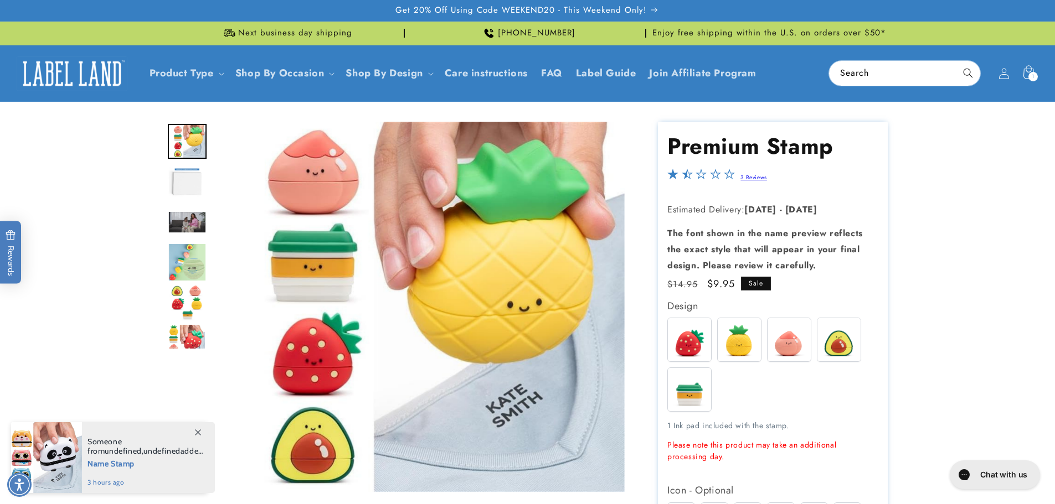
click at [179, 178] on img "Go to slide 2" at bounding box center [187, 181] width 39 height 39
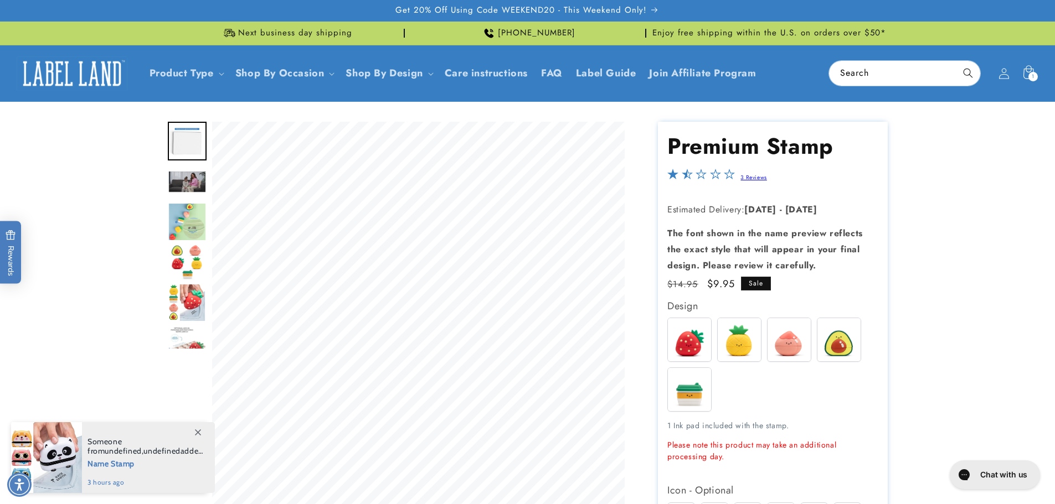
click at [191, 180] on img "Go to slide 3" at bounding box center [187, 181] width 39 height 23
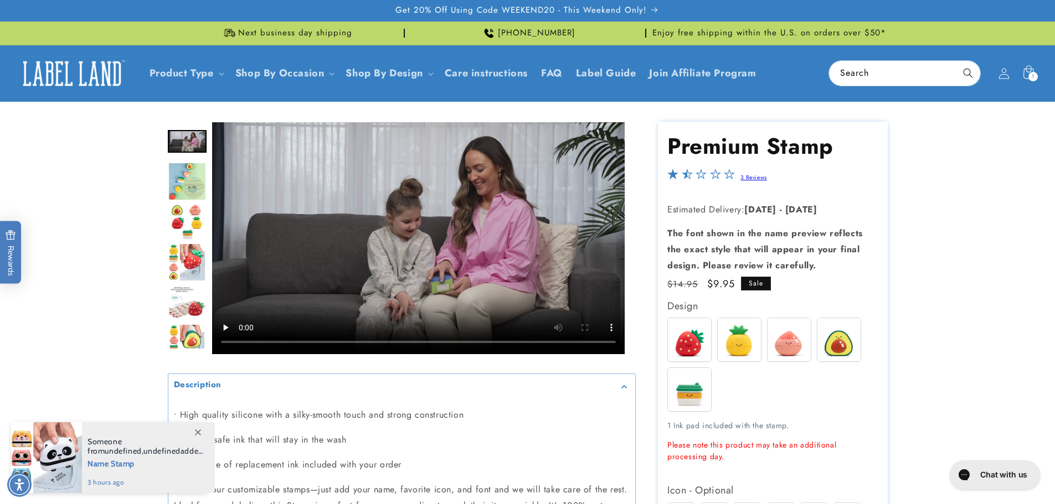
click at [191, 182] on img "Go to slide 4" at bounding box center [187, 181] width 39 height 39
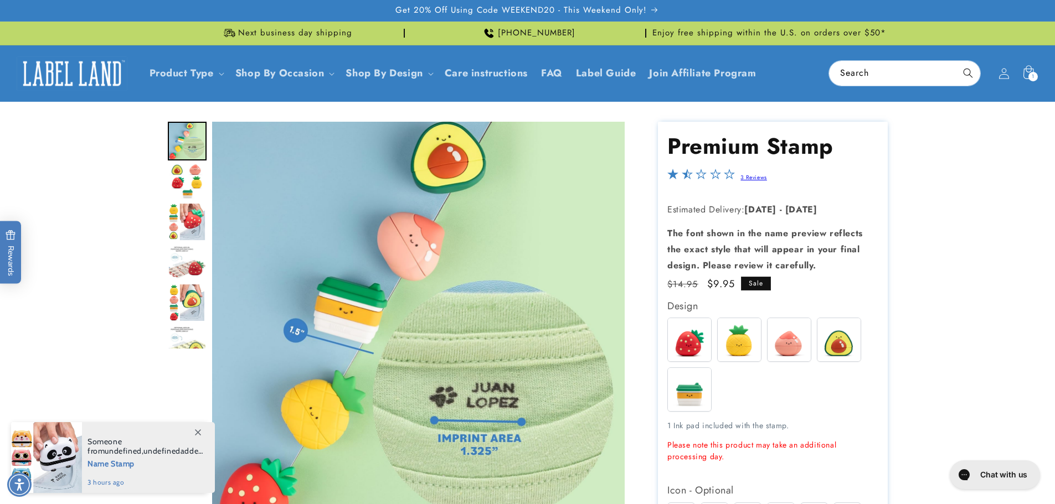
click at [194, 179] on img "Go to slide 5" at bounding box center [187, 181] width 39 height 39
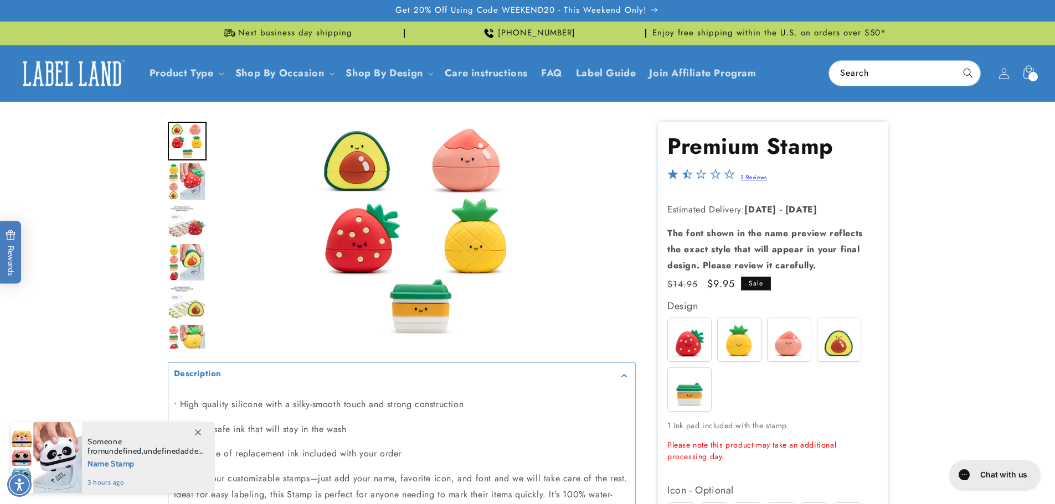
click at [189, 252] on img "Go to slide 8" at bounding box center [187, 262] width 38 height 39
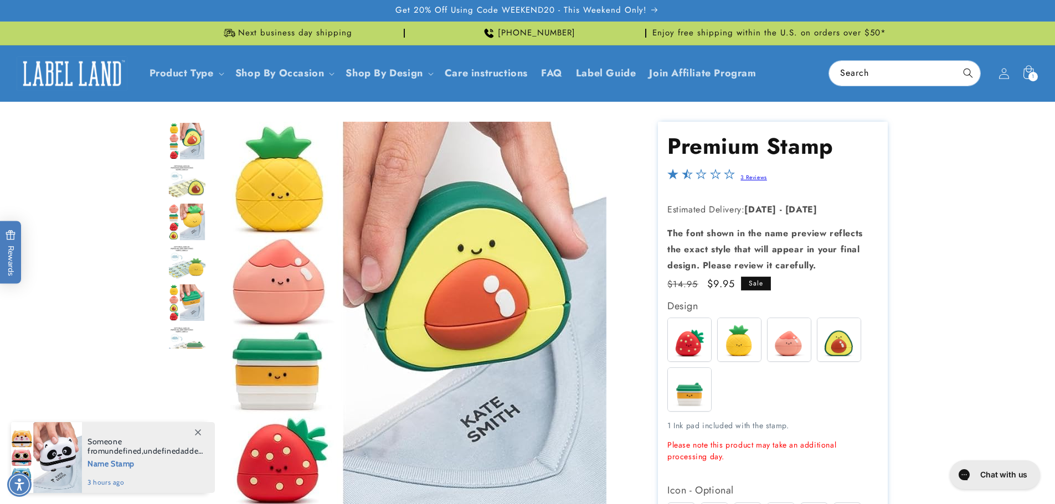
click at [189, 296] on img "Go to slide 12" at bounding box center [186, 302] width 37 height 39
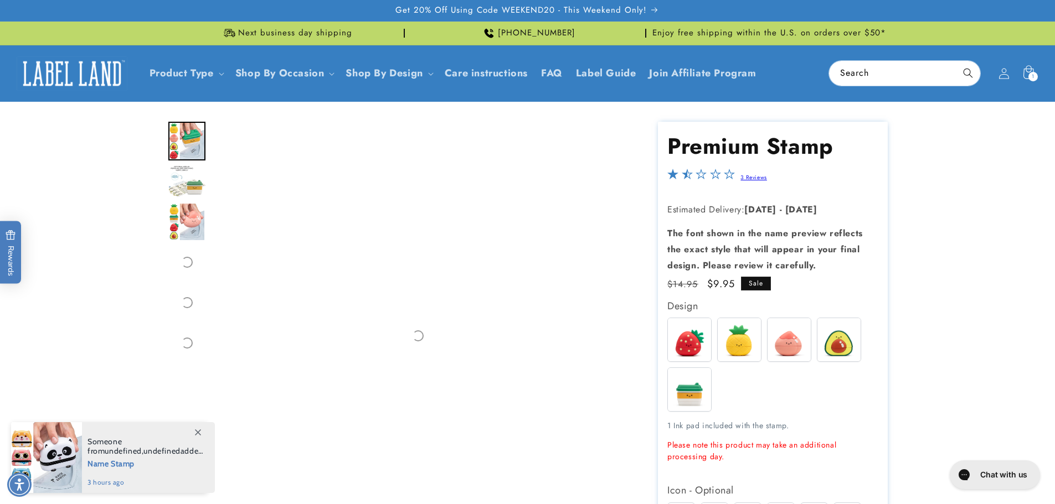
click at [187, 314] on div "Go to slide 16" at bounding box center [187, 302] width 39 height 39
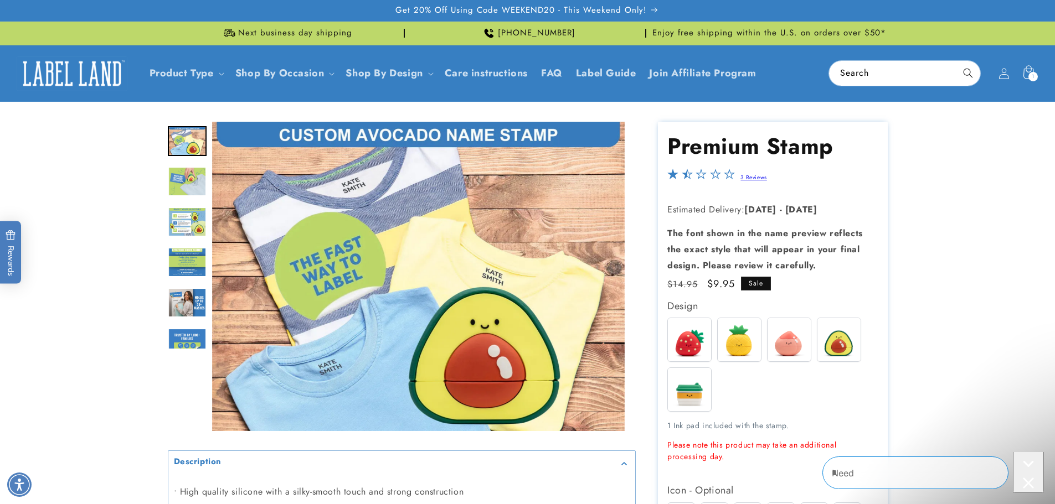
click at [187, 272] on img "Go to slide 19" at bounding box center [187, 262] width 39 height 30
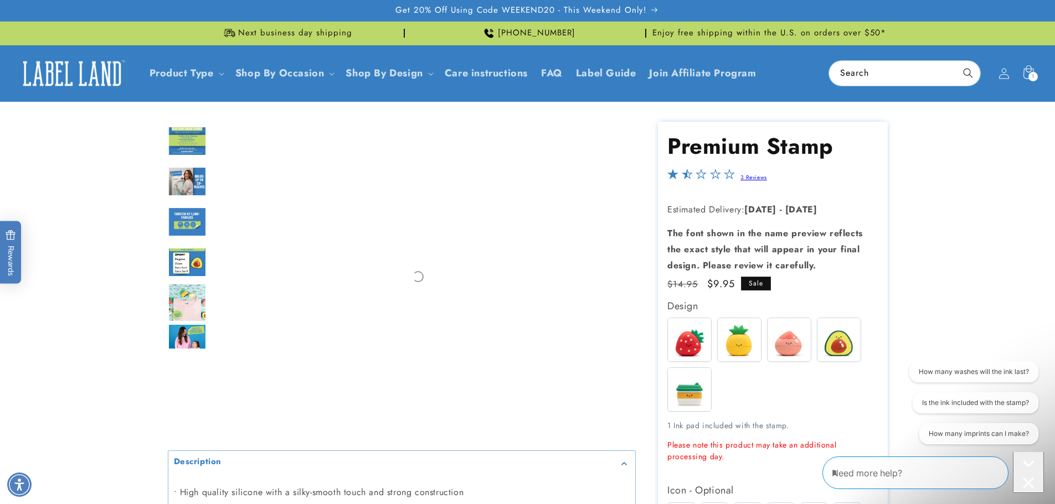
click at [187, 328] on img "Go to slide 24" at bounding box center [187, 343] width 39 height 39
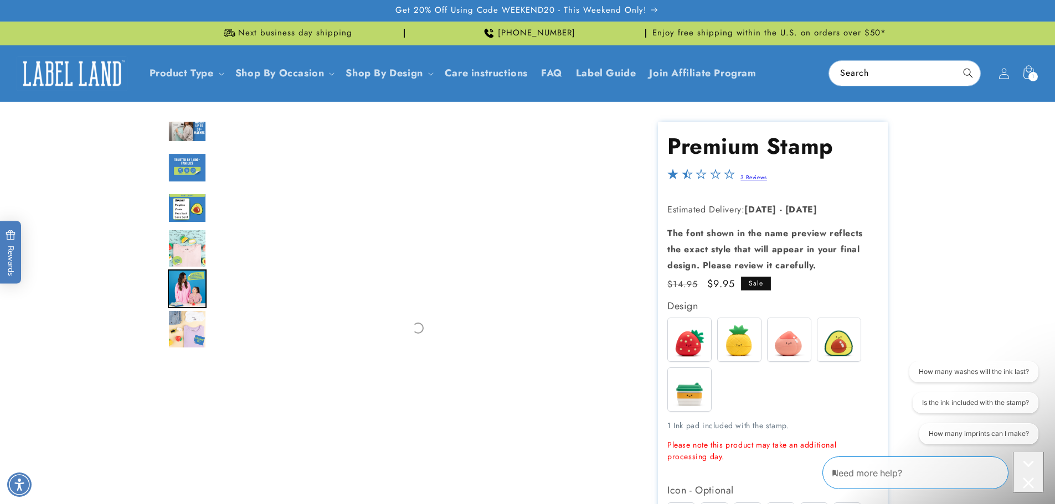
click at [187, 328] on img "Go to slide 25" at bounding box center [187, 329] width 39 height 39
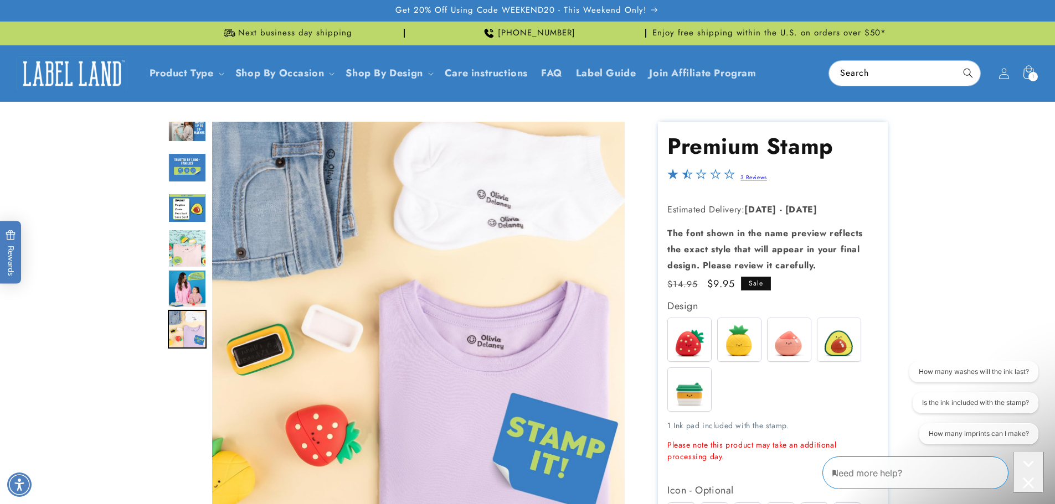
click at [189, 87] on header "Product Type Product Type Clothing Labels Clothing Stamps Logo Decals Multi-Use…" at bounding box center [527, 73] width 1055 height 56
click at [184, 147] on div "Go to slide 20" at bounding box center [187, 127] width 39 height 39
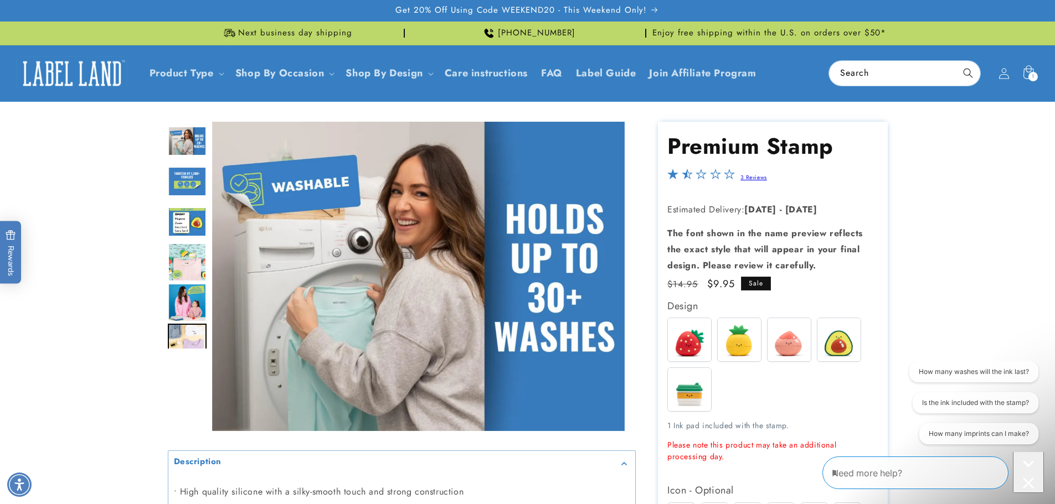
click at [185, 128] on img "Go to slide 20" at bounding box center [187, 141] width 39 height 30
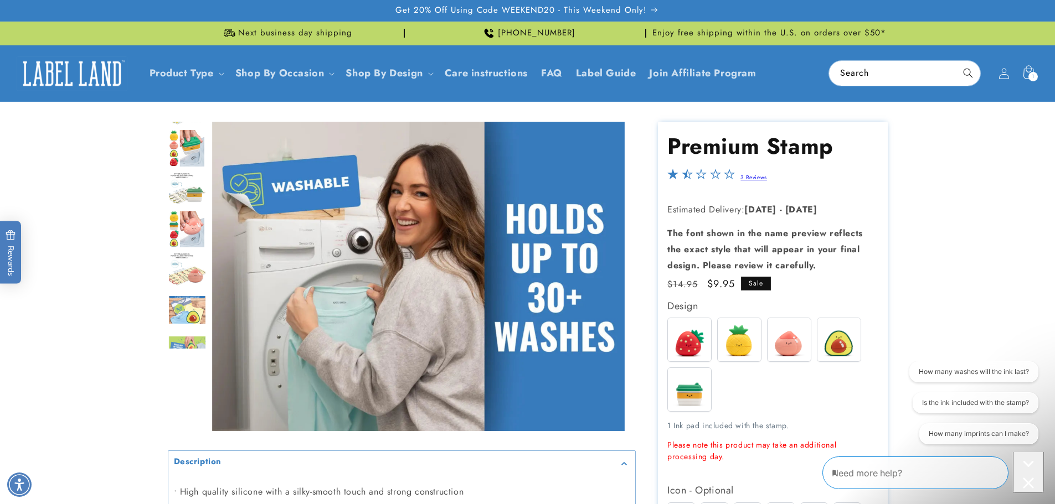
drag, startPoint x: 188, startPoint y: 212, endPoint x: 160, endPoint y: 456, distance: 245.7
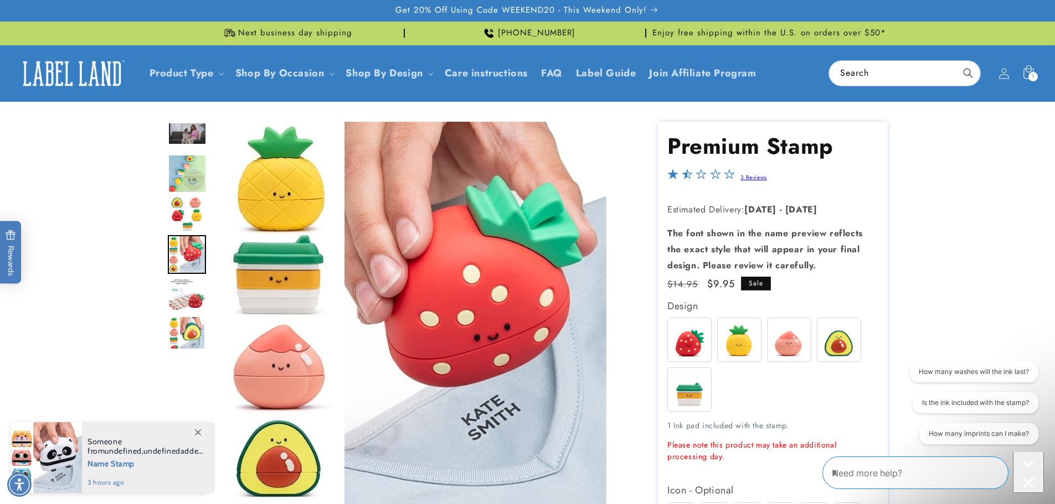
drag, startPoint x: 194, startPoint y: 184, endPoint x: 166, endPoint y: 423, distance: 241.3
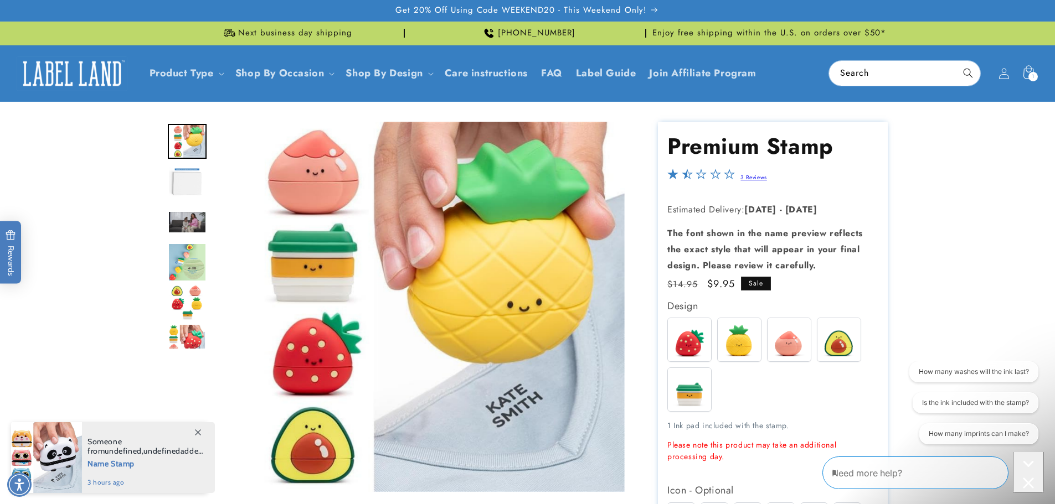
click at [193, 179] on img "Go to slide 2" at bounding box center [187, 181] width 39 height 39
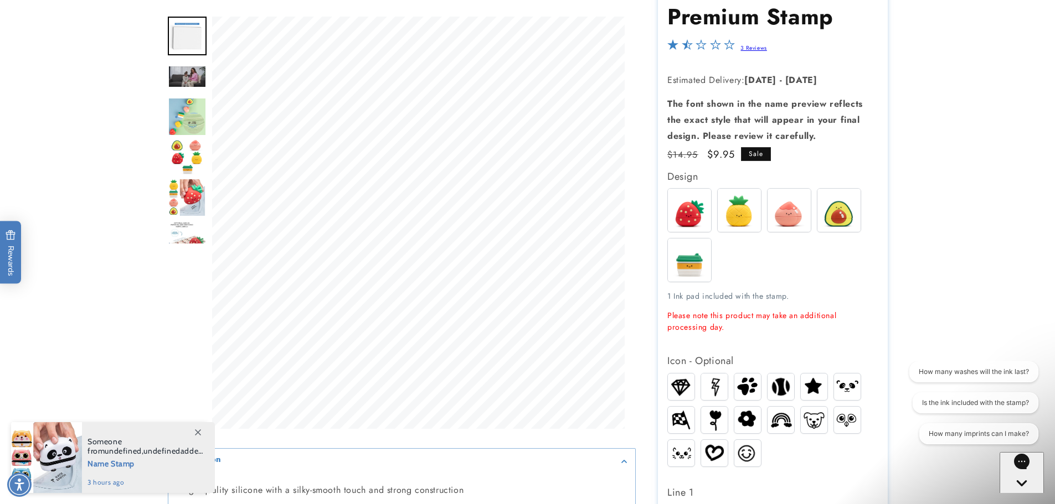
scroll to position [166, 0]
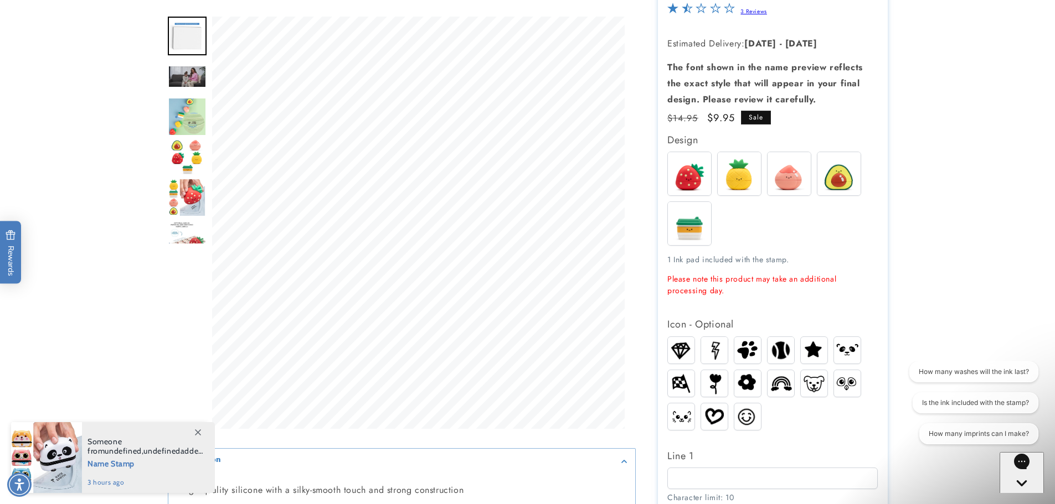
click at [742, 179] on img at bounding box center [738, 173] width 43 height 43
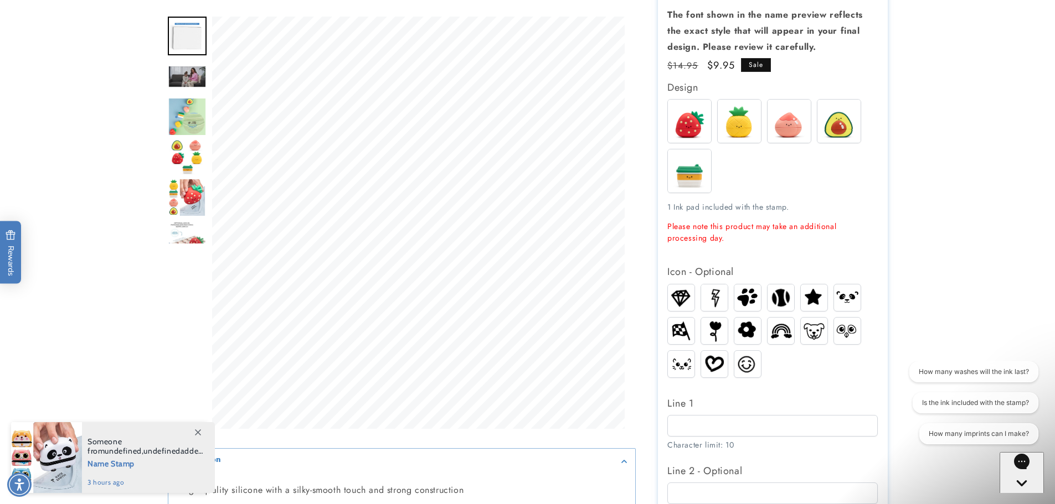
scroll to position [221, 0]
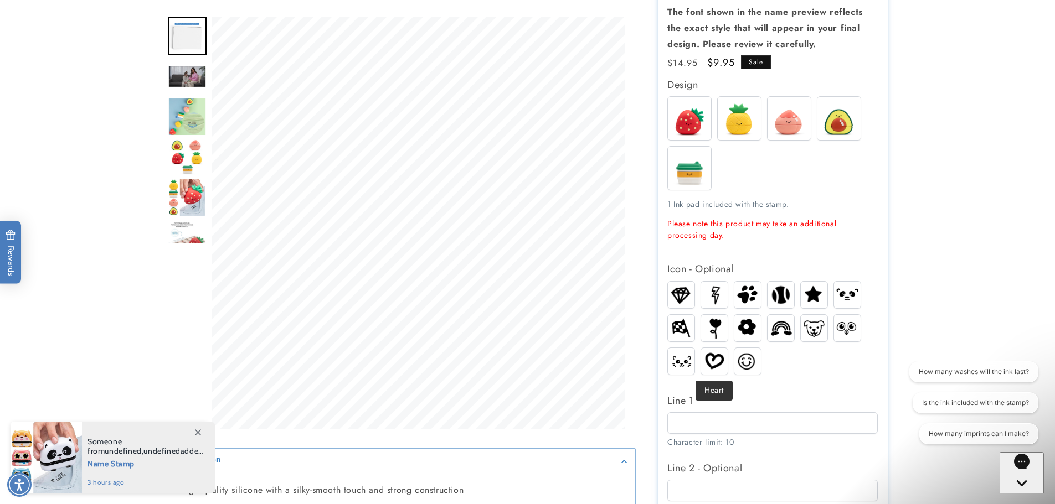
click at [714, 359] on img at bounding box center [714, 360] width 27 height 21
click at [763, 419] on input "Line 1" at bounding box center [772, 423] width 210 height 22
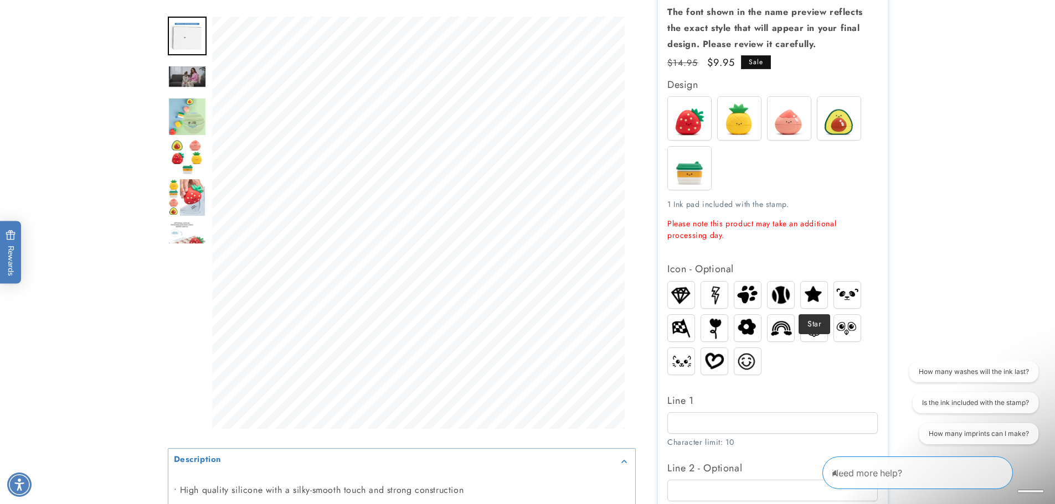
drag, startPoint x: 807, startPoint y: 297, endPoint x: 799, endPoint y: 318, distance: 22.4
click at [806, 297] on img at bounding box center [813, 294] width 27 height 23
click at [715, 425] on input "Line 1" at bounding box center [772, 423] width 210 height 22
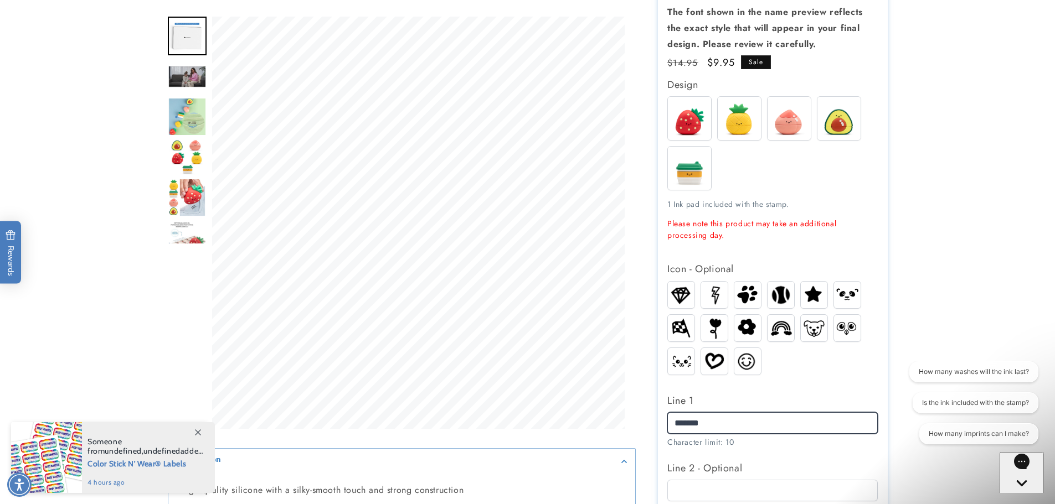
click at [673, 422] on input "*******" at bounding box center [772, 423] width 210 height 22
type input "*******"
click at [808, 400] on label "Line 1" at bounding box center [772, 401] width 210 height 18
click at [808, 412] on input "*******" at bounding box center [772, 423] width 210 height 22
click at [789, 428] on input "*******" at bounding box center [772, 423] width 210 height 22
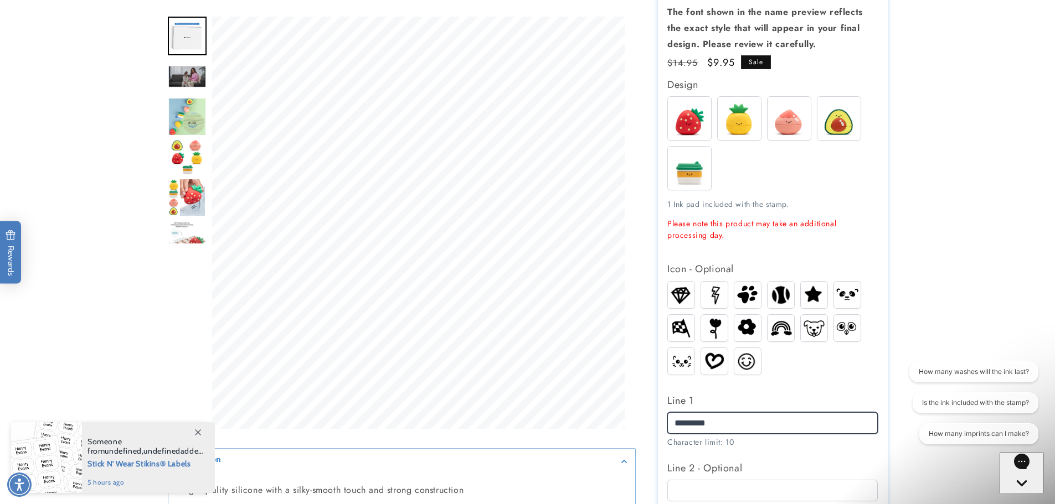
click at [789, 428] on input "*******" at bounding box center [772, 423] width 210 height 22
click at [787, 420] on input "*******" at bounding box center [772, 423] width 210 height 22
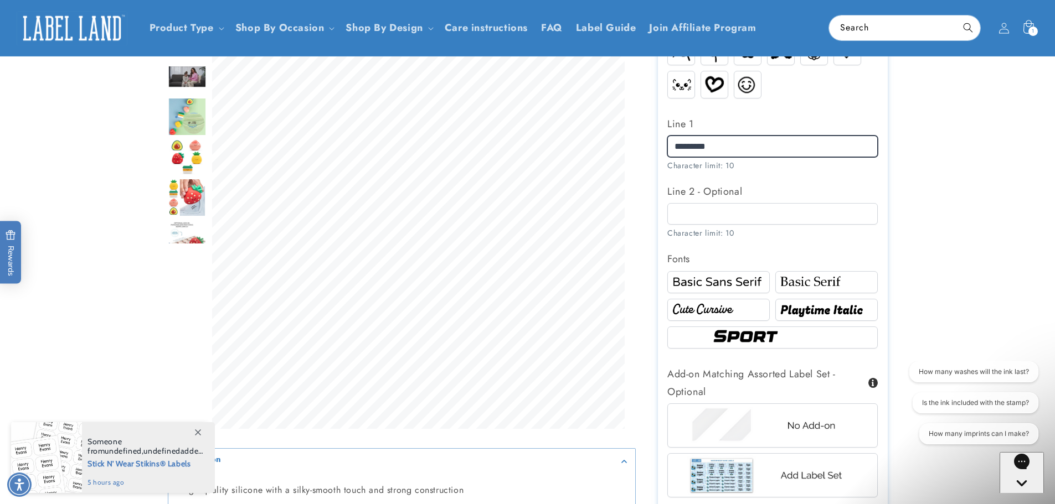
scroll to position [443, 0]
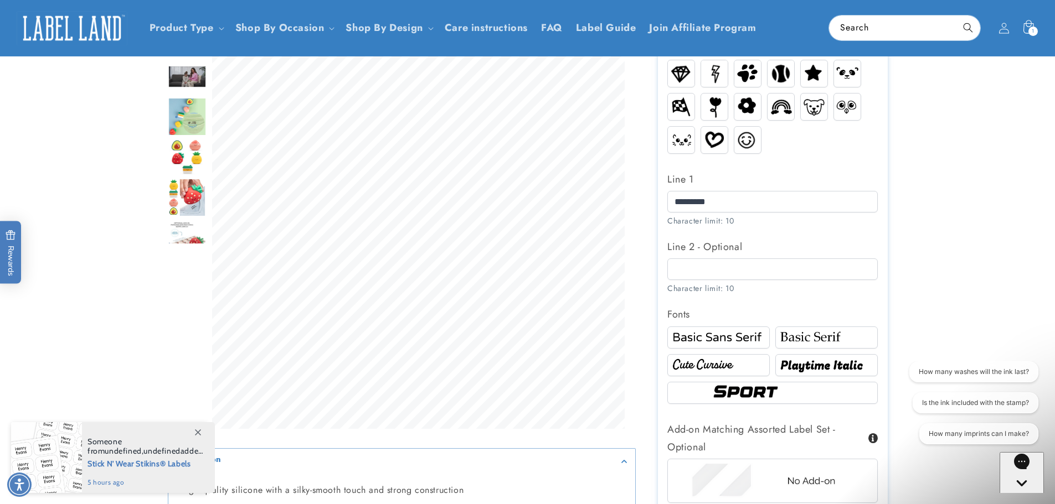
click at [815, 329] on div at bounding box center [826, 338] width 102 height 22
click at [750, 368] on img at bounding box center [718, 365] width 99 height 17
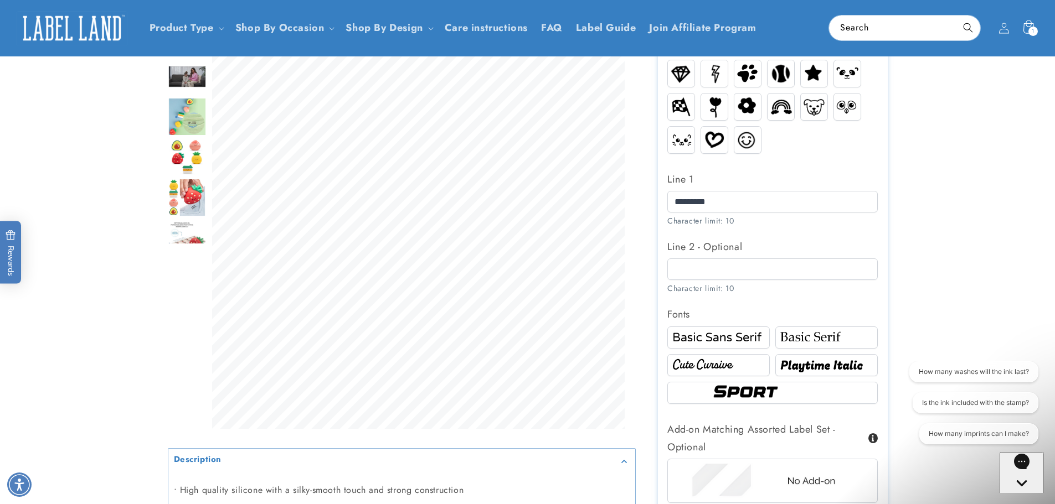
click at [830, 368] on img at bounding box center [826, 365] width 99 height 17
click at [719, 391] on img at bounding box center [772, 393] width 126 height 21
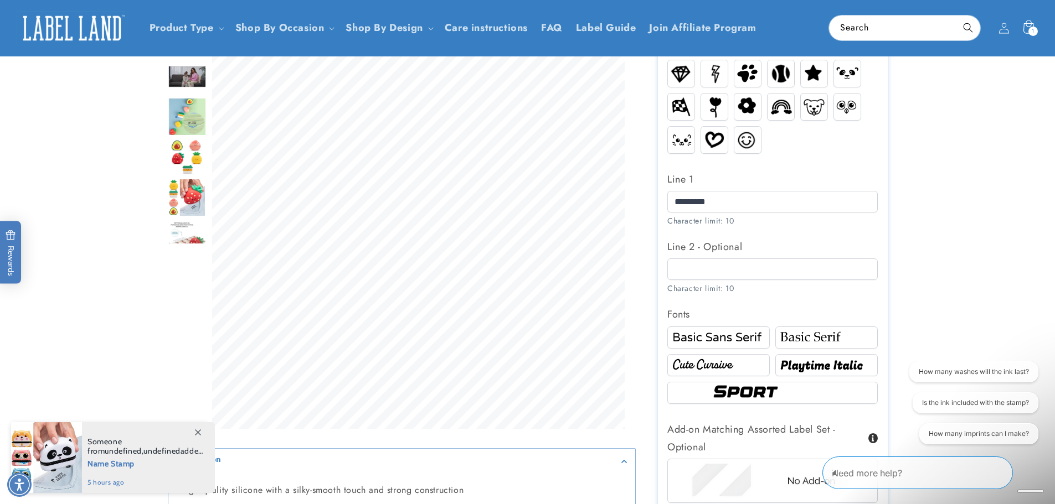
click at [734, 343] on img at bounding box center [718, 337] width 99 height 17
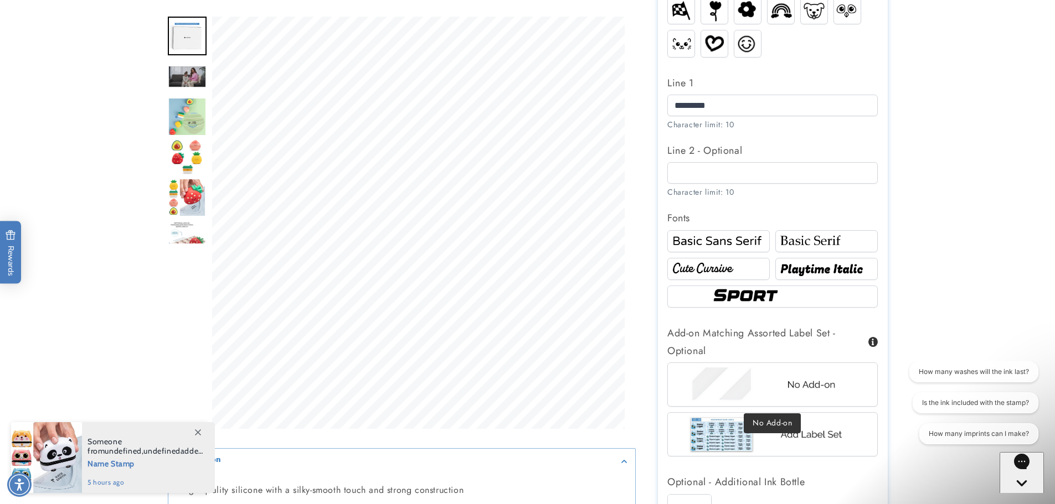
scroll to position [664, 0]
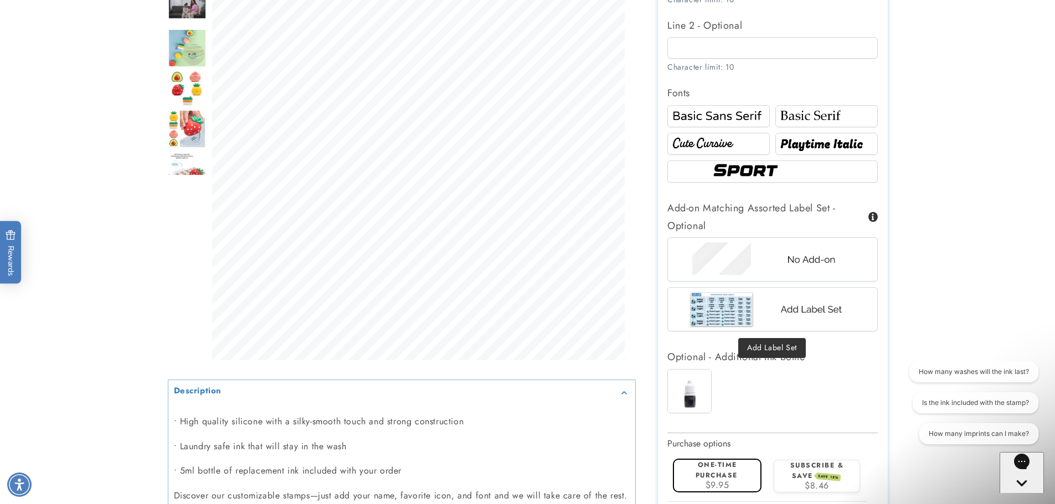
click at [800, 307] on img at bounding box center [772, 309] width 173 height 43
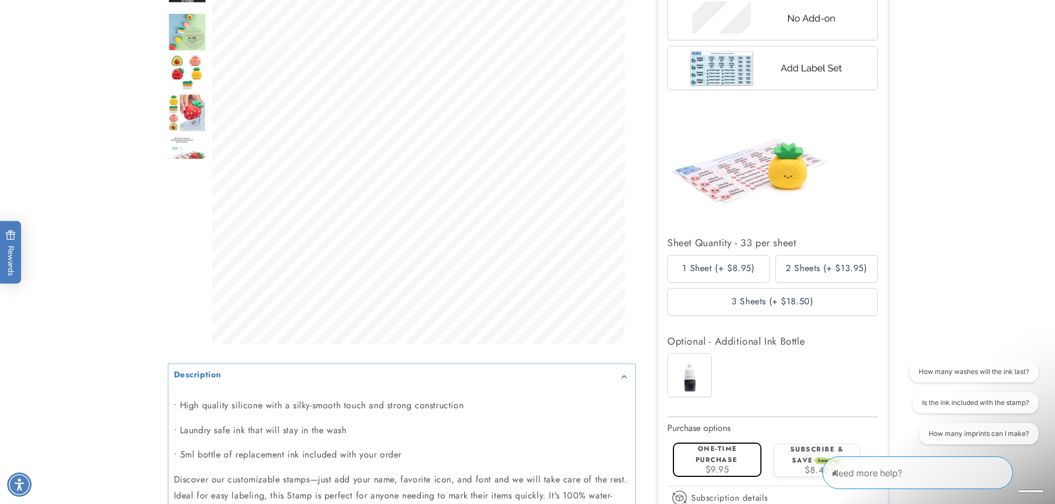
scroll to position [941, 0]
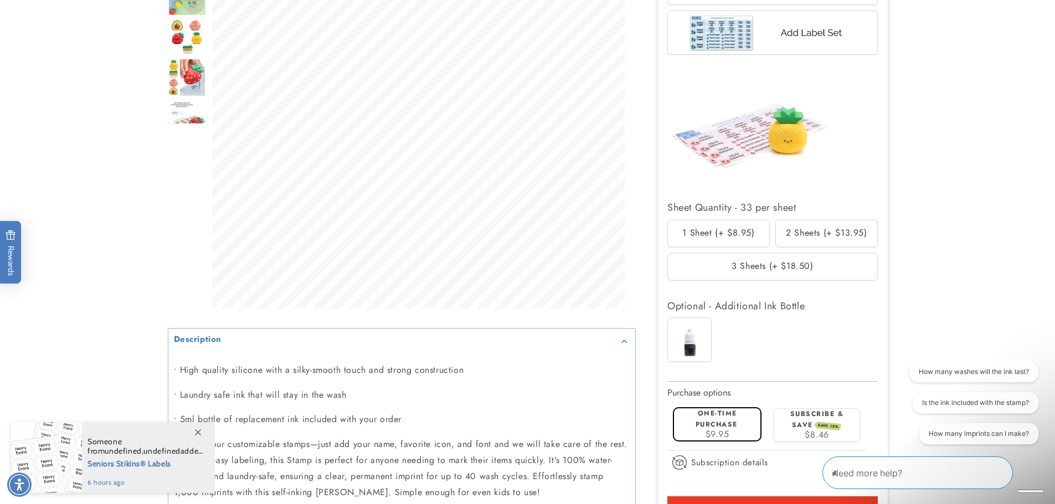
click at [727, 148] on img at bounding box center [750, 126] width 166 height 111
click at [787, 133] on img at bounding box center [750, 126] width 166 height 111
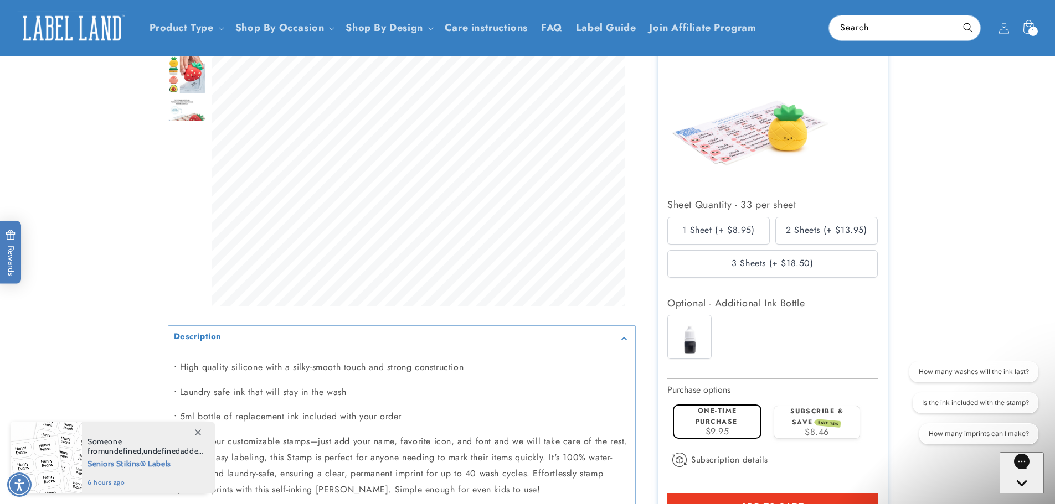
scroll to position [830, 0]
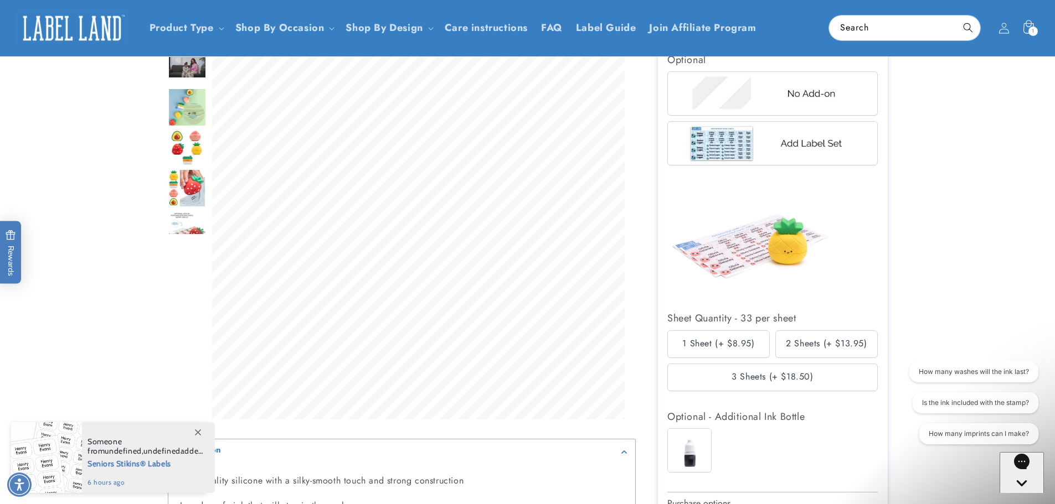
click at [817, 344] on div "2 Sheets (+ $13.95)" at bounding box center [826, 344] width 102 height 28
click at [743, 345] on div "1 Sheet (+ $8.95)" at bounding box center [718, 344] width 102 height 28
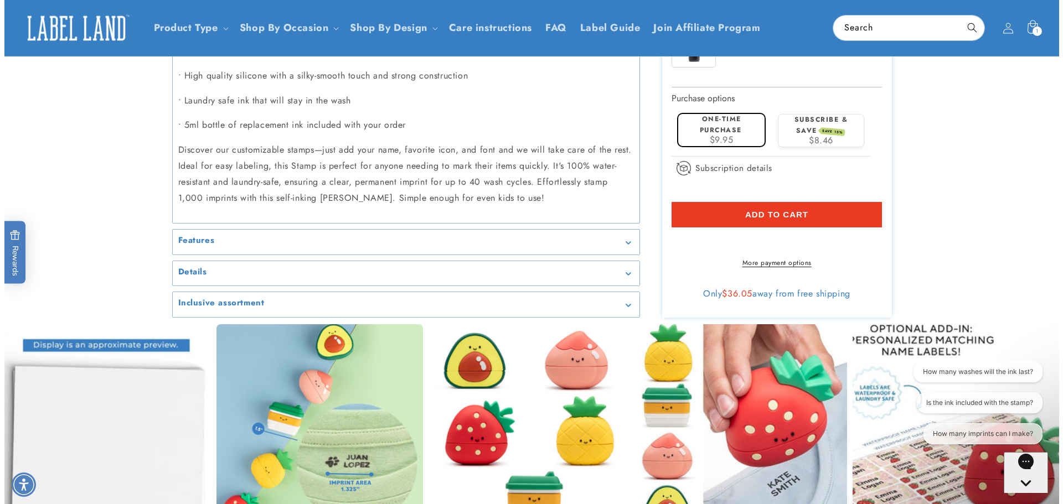
scroll to position [1107, 0]
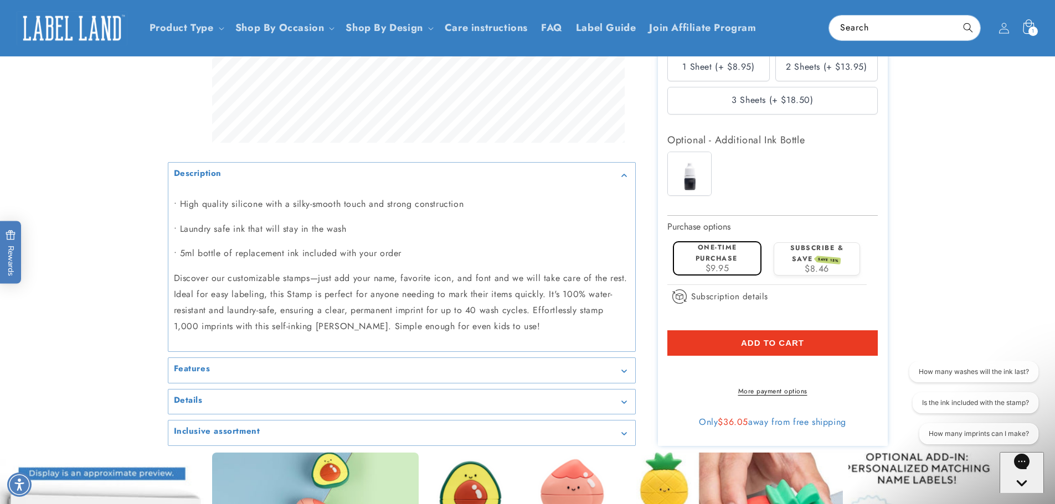
click at [1029, 37] on icon at bounding box center [1028, 28] width 26 height 26
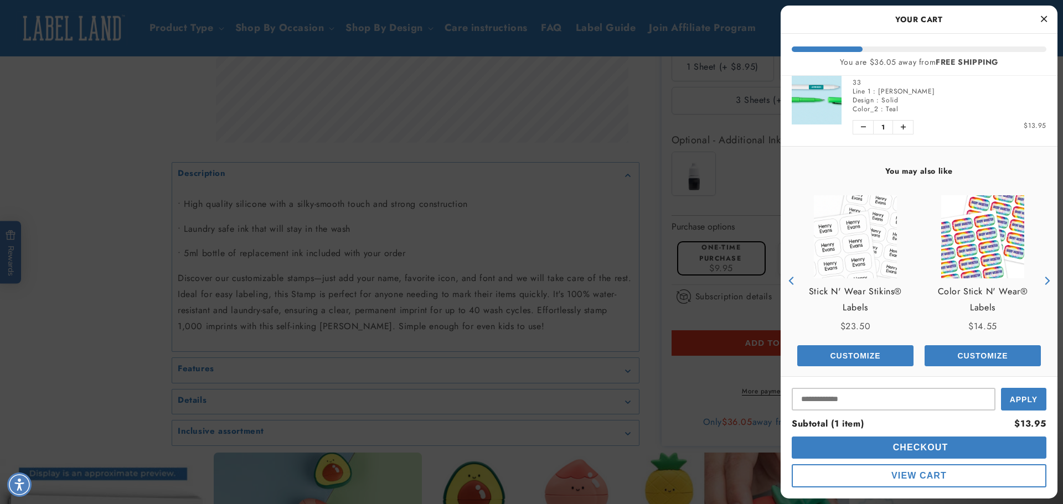
scroll to position [35, 0]
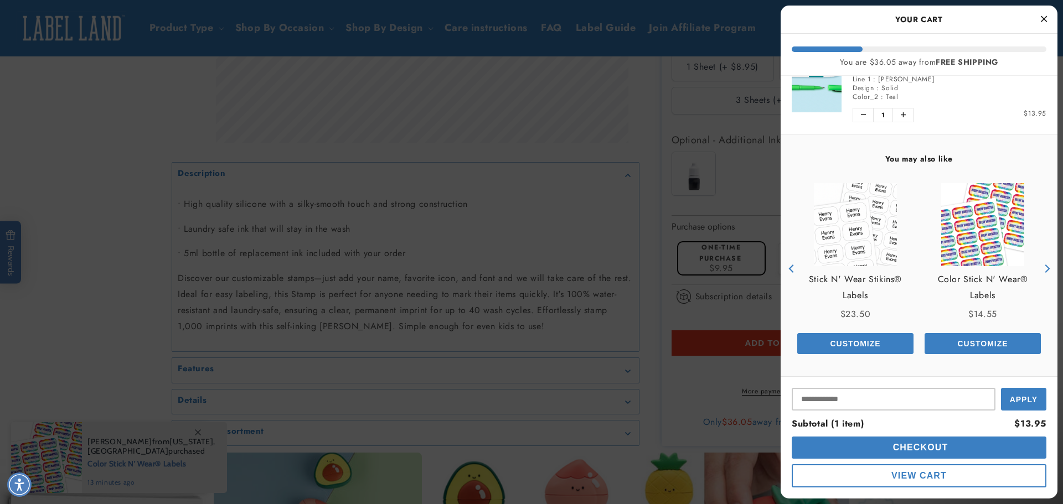
click at [861, 450] on button "Checkout" at bounding box center [919, 448] width 255 height 22
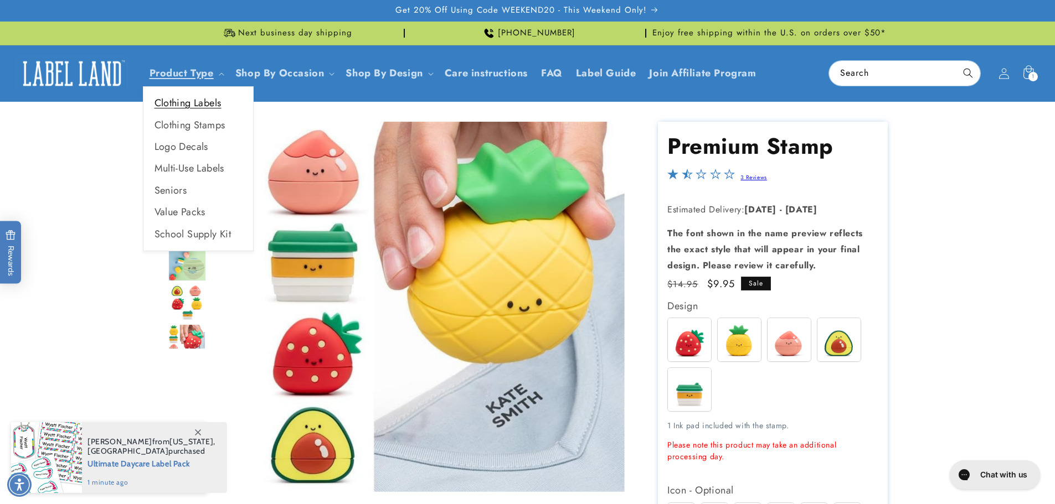
click at [194, 100] on link "Clothing Labels" at bounding box center [198, 103] width 110 height 22
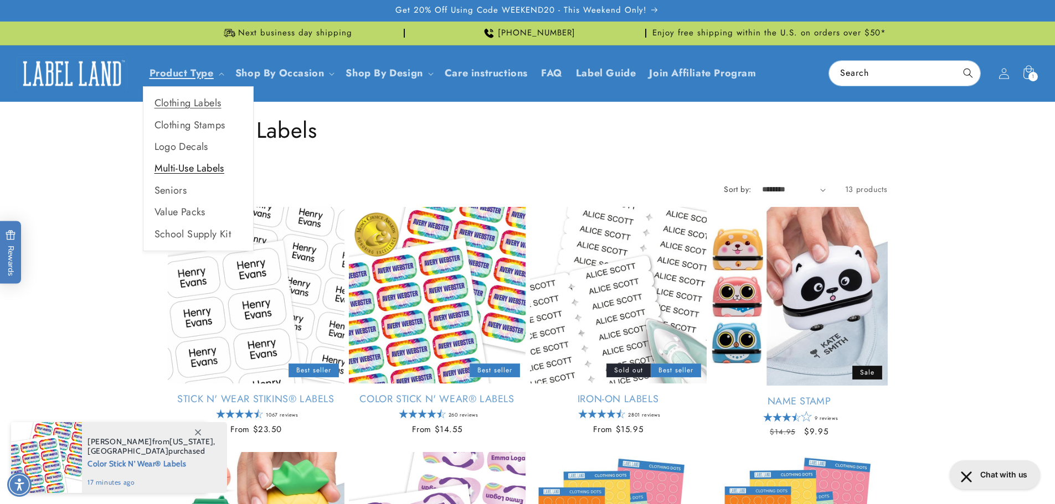
click at [195, 168] on link "Multi-Use Labels" at bounding box center [198, 169] width 110 height 22
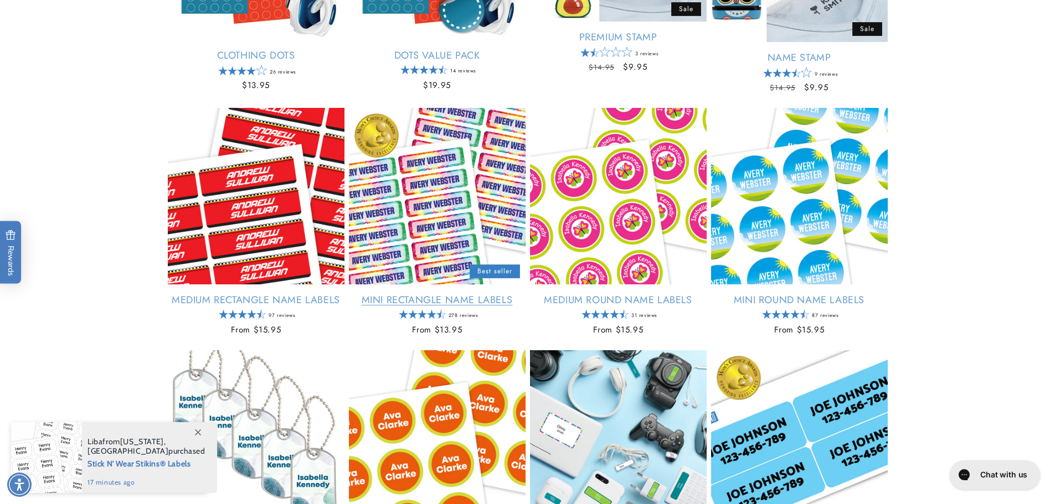
scroll to position [609, 0]
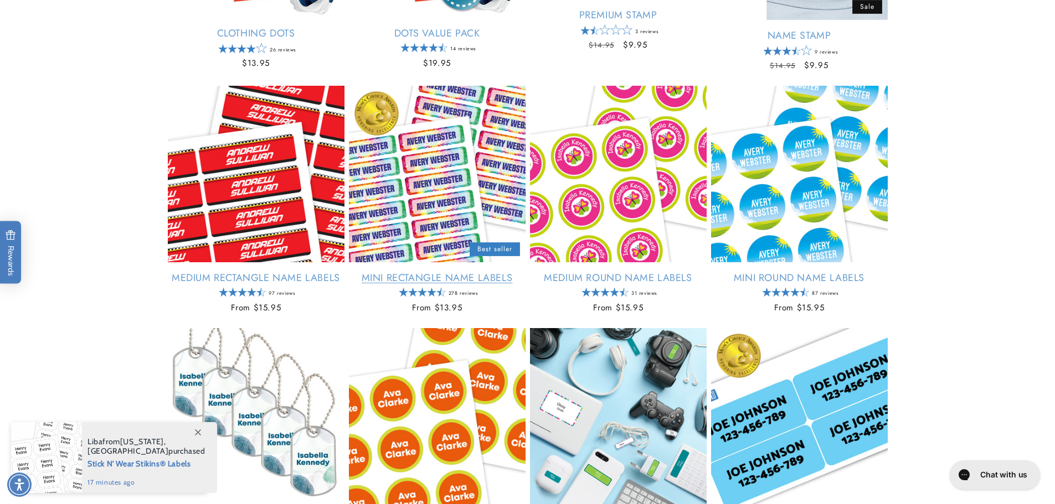
click at [448, 280] on link "Mini Rectangle Name Labels" at bounding box center [437, 278] width 177 height 13
